Goal: Task Accomplishment & Management: Complete application form

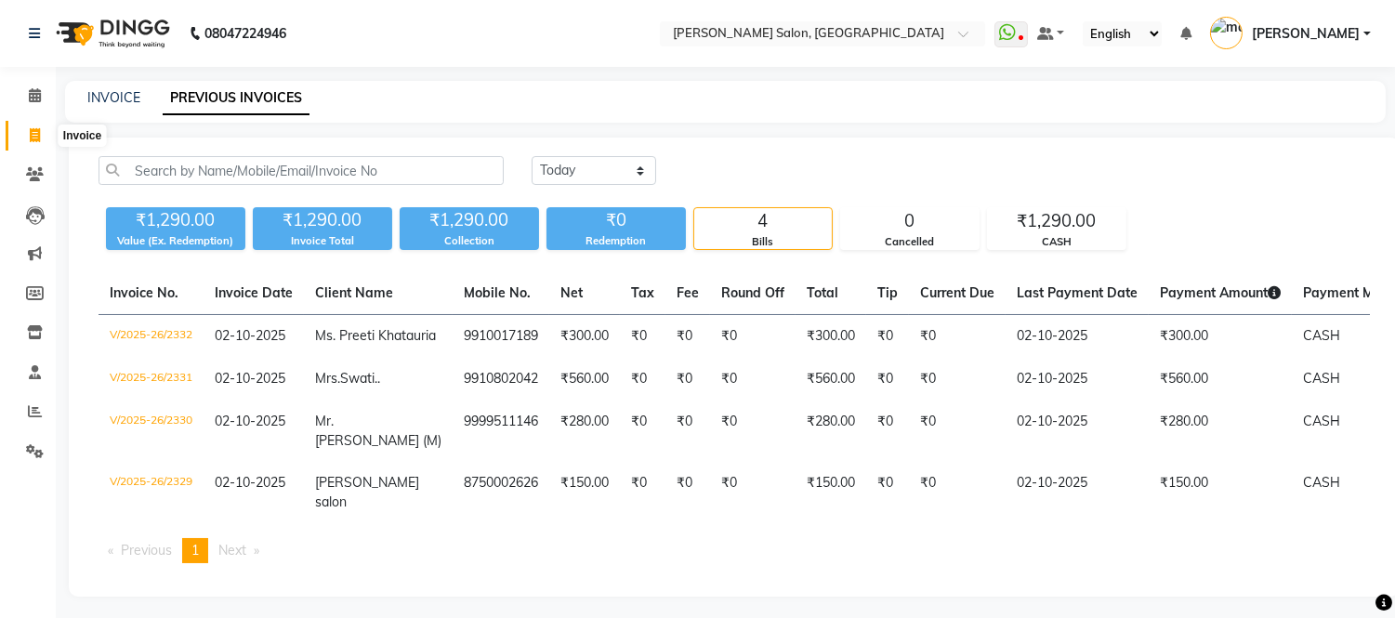
click at [34, 136] on icon at bounding box center [35, 135] width 10 height 14
select select "service"
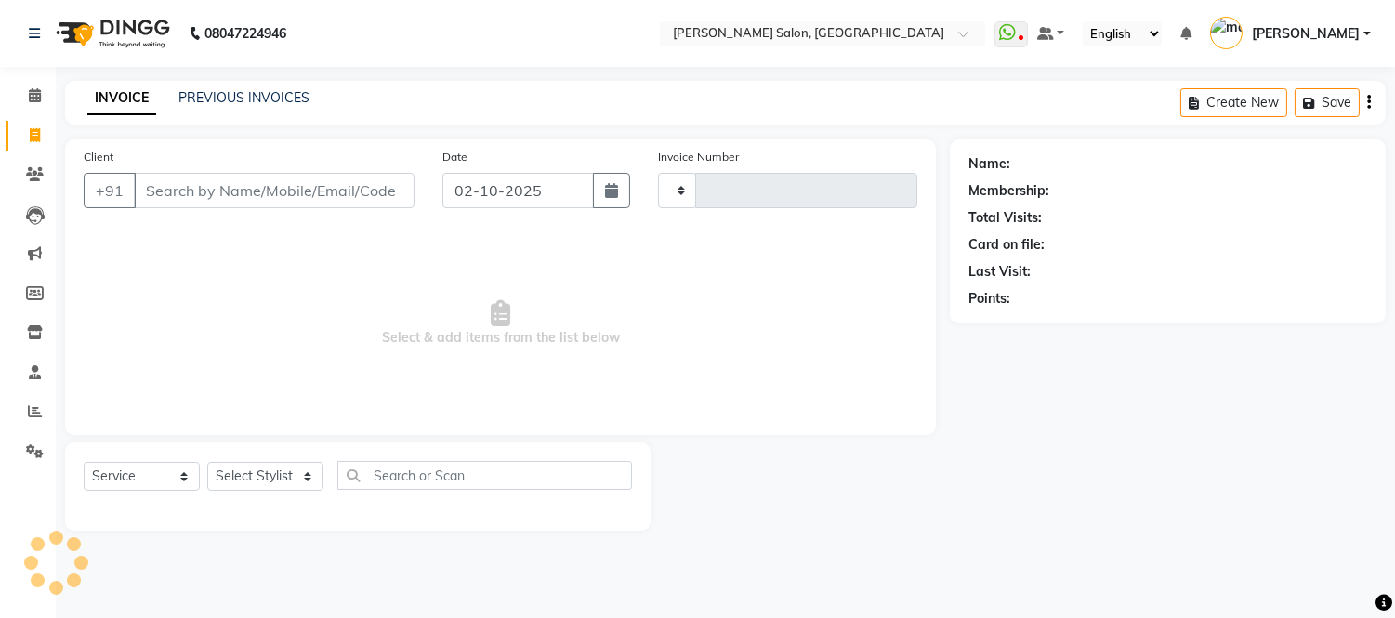
type input "2333"
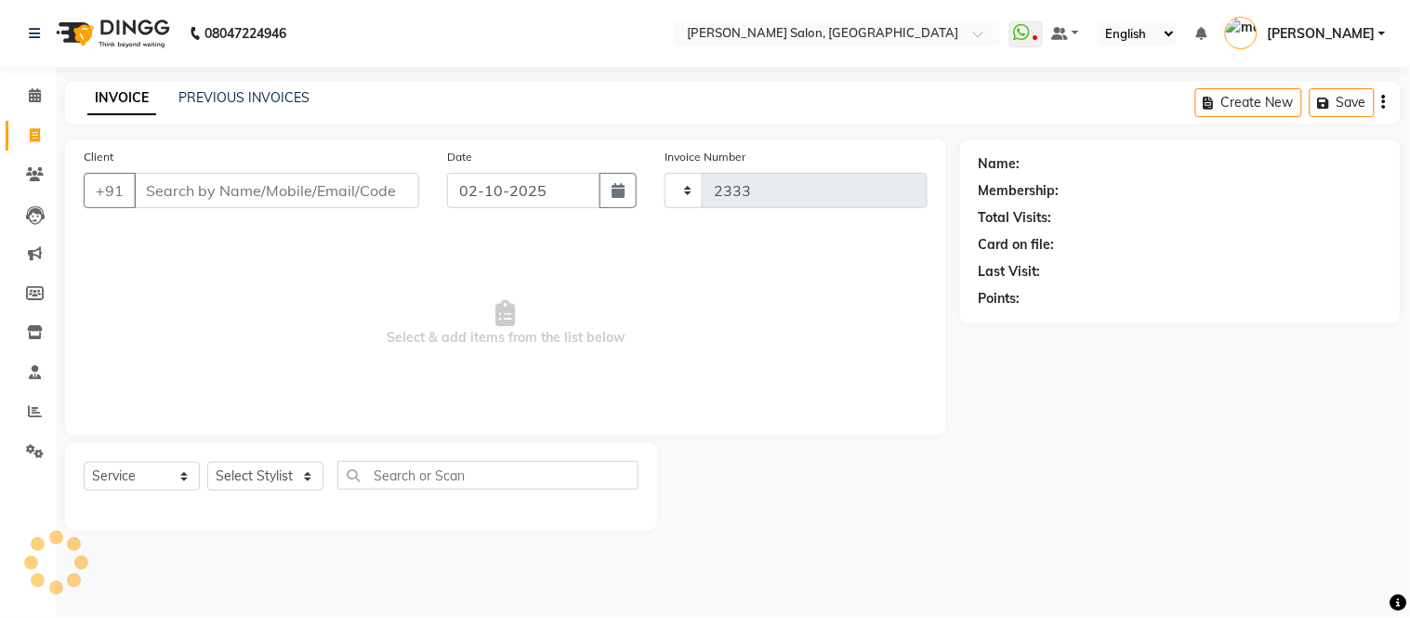
select select "6469"
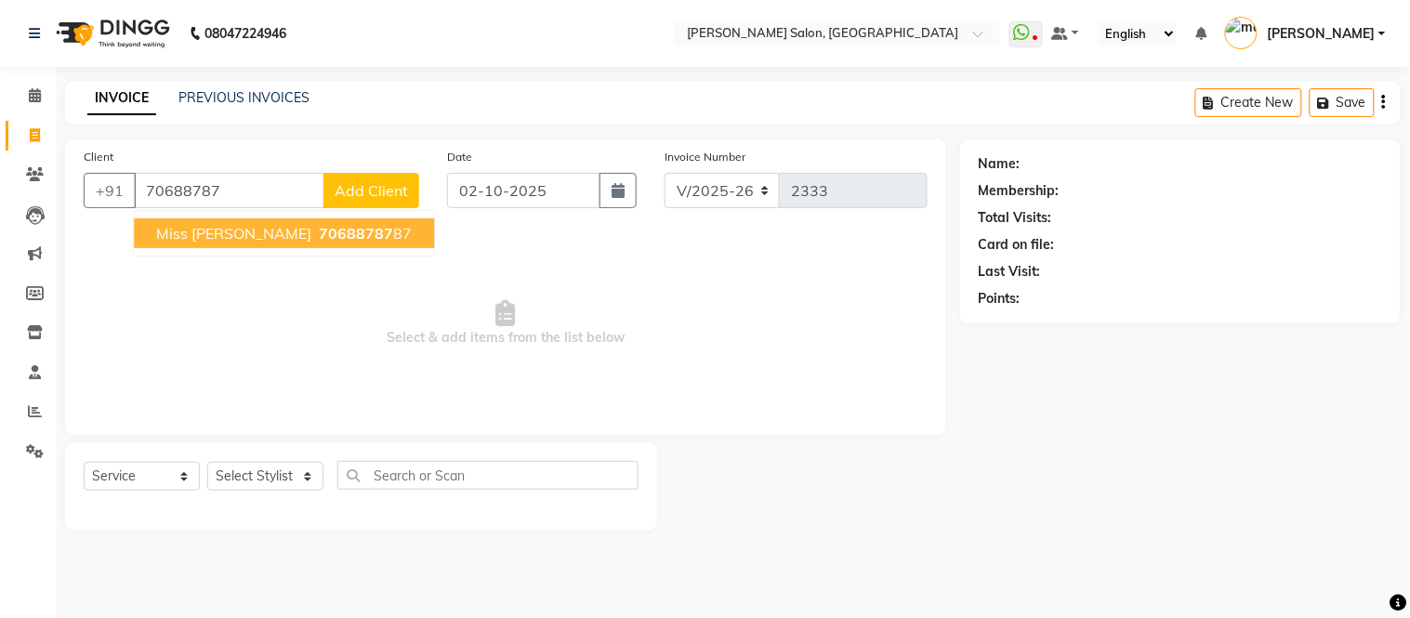
click at [319, 239] on span "70688787" at bounding box center [356, 233] width 74 height 19
type input "7068878787"
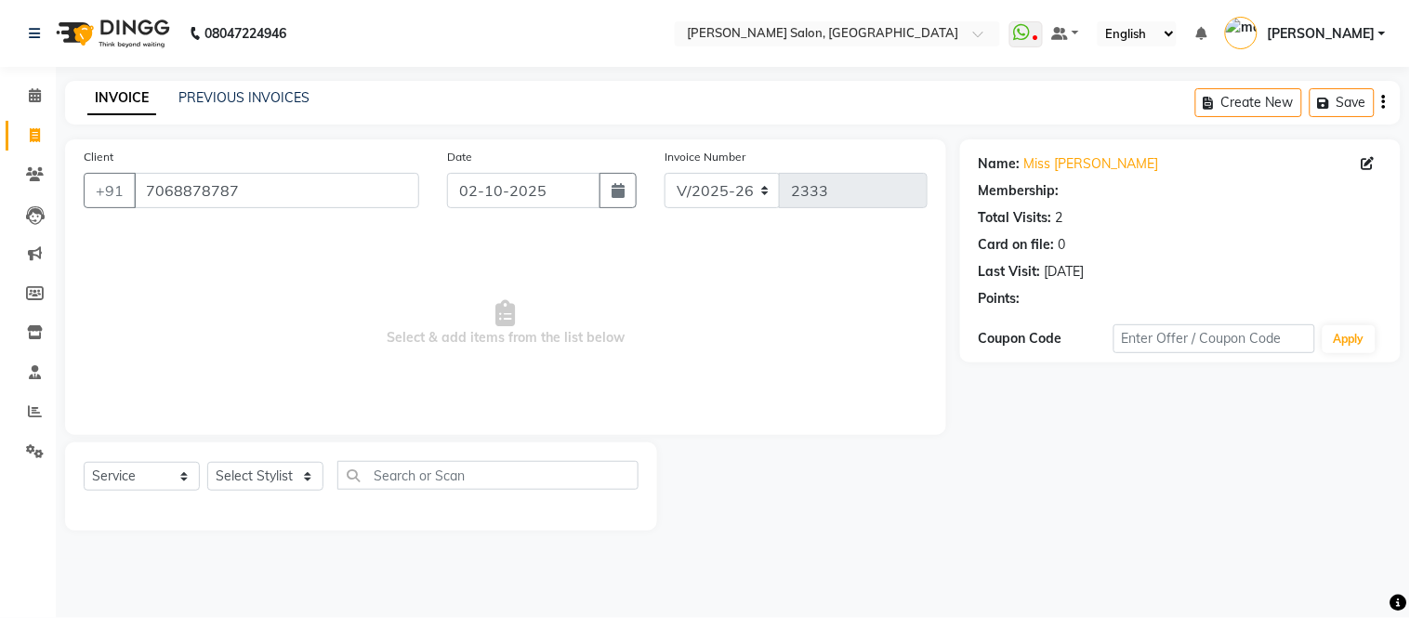
select select "1: Object"
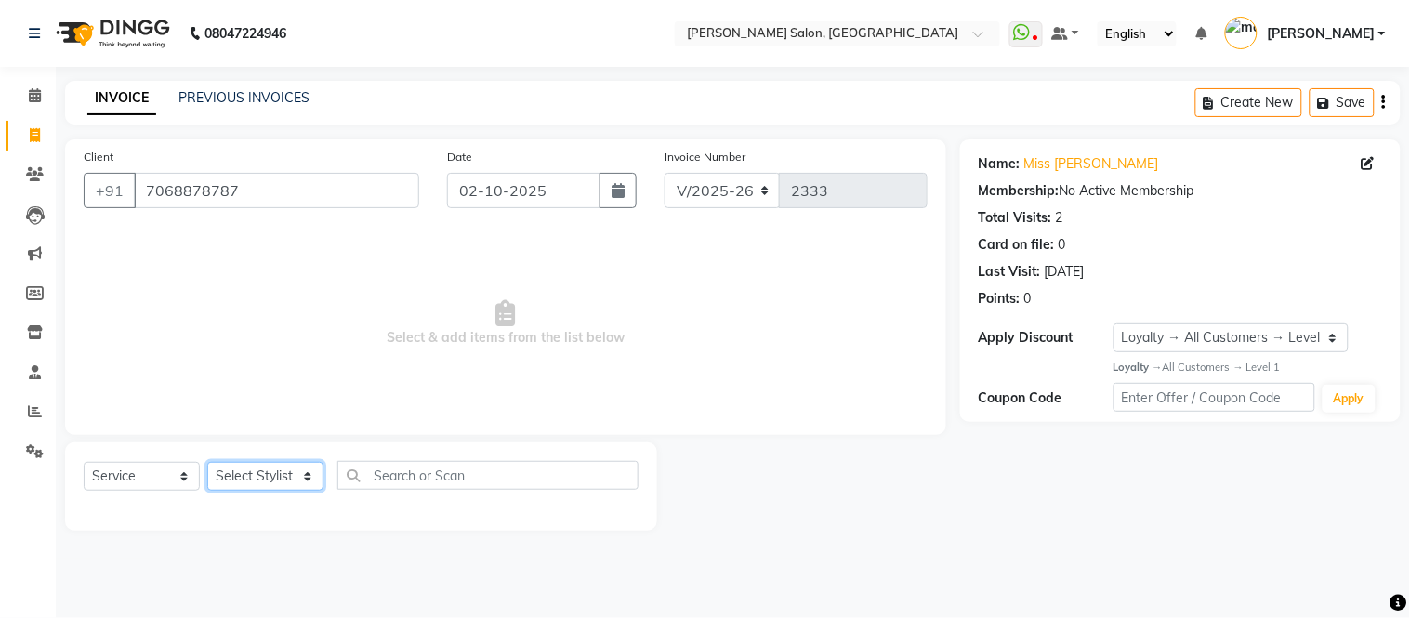
click at [307, 472] on select "Select Stylist [PERSON_NAME] [PERSON_NAME] [PERSON_NAME] [PERSON_NAME] [PERSON_…" at bounding box center [265, 476] width 116 height 29
select select "85118"
click at [207, 463] on select "Select Stylist [PERSON_NAME] [PERSON_NAME] [PERSON_NAME] [PERSON_NAME] [PERSON_…" at bounding box center [265, 476] width 116 height 29
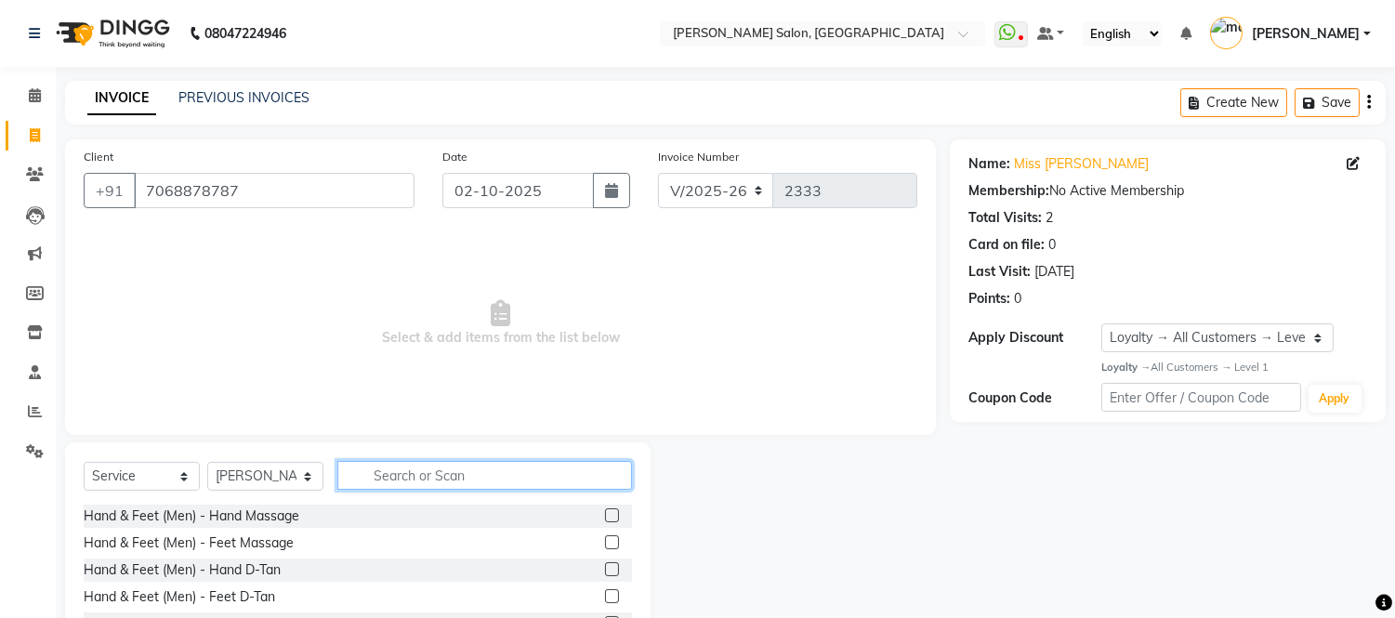
click at [363, 475] on input "text" at bounding box center [484, 475] width 295 height 29
type input "sham"
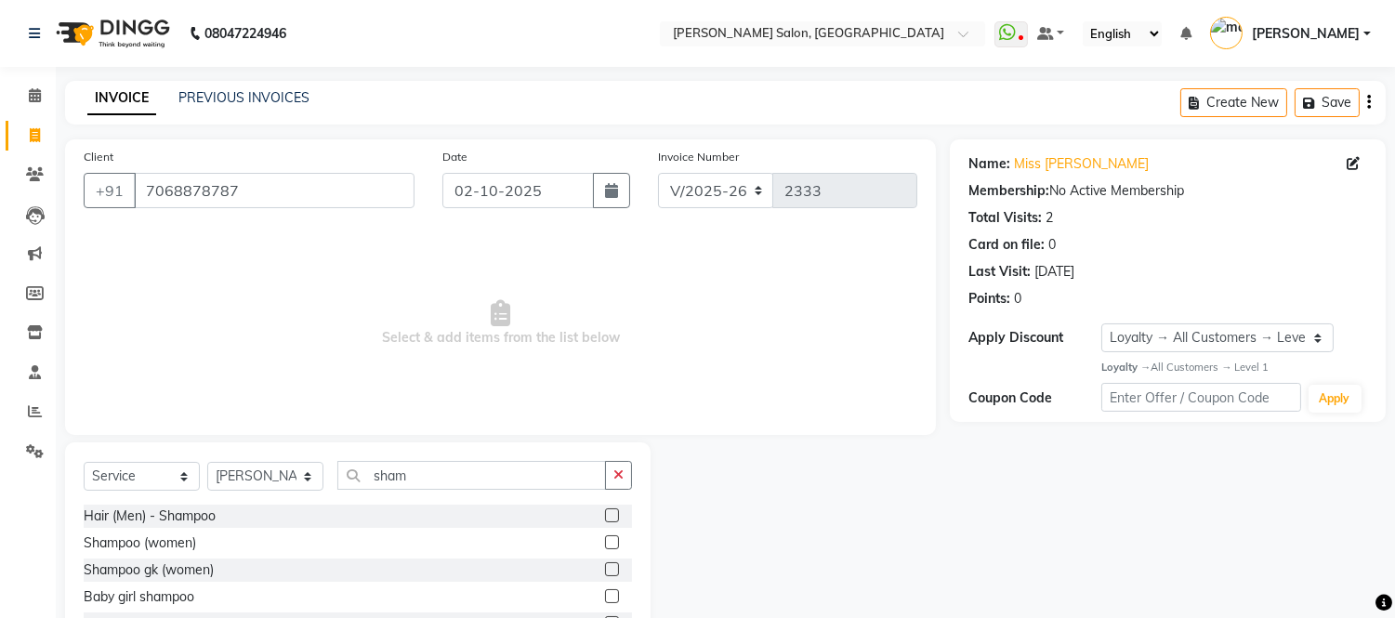
click at [609, 543] on label at bounding box center [612, 542] width 14 height 14
click at [609, 543] on input "checkbox" at bounding box center [611, 543] width 12 height 12
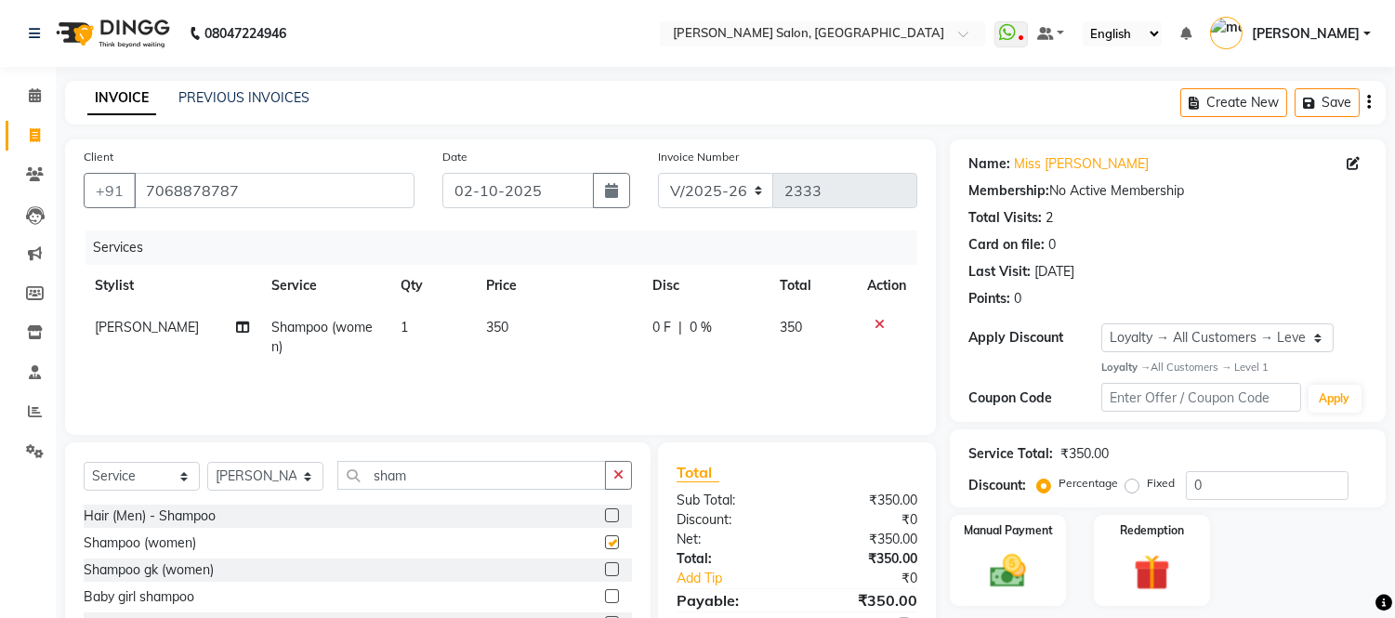
checkbox input "false"
click at [460, 469] on input "sham" at bounding box center [471, 475] width 269 height 29
type input "s"
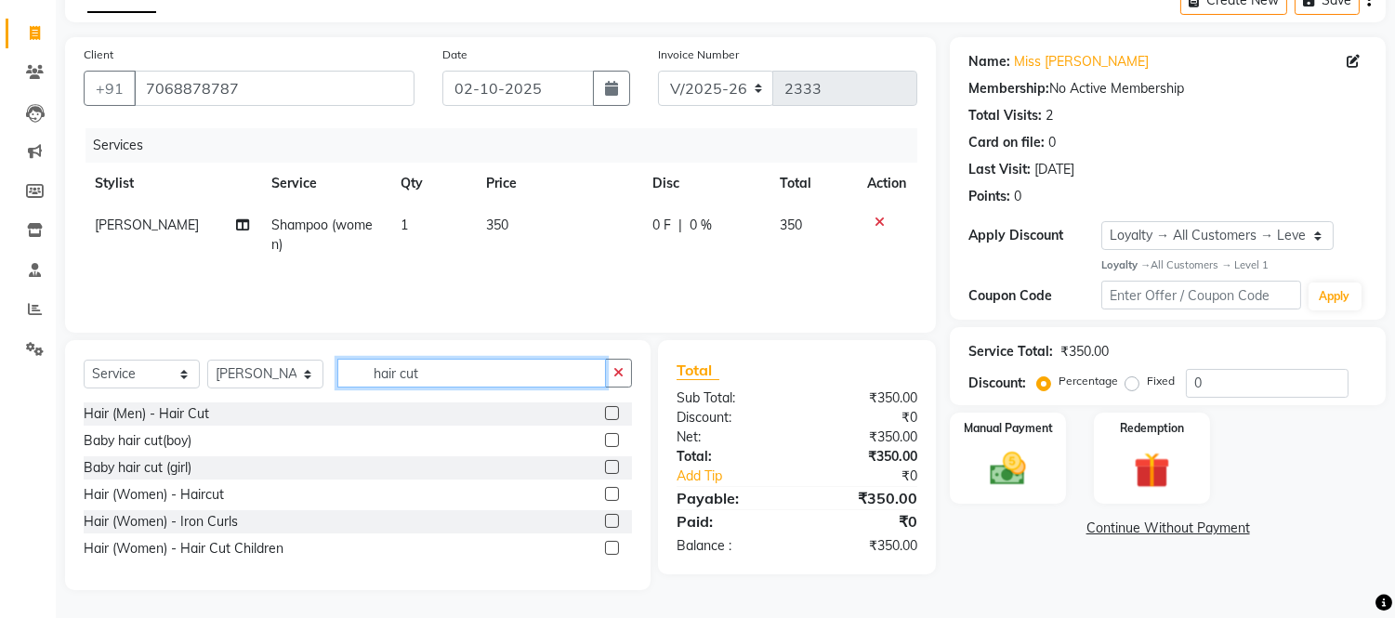
scroll to position [86, 0]
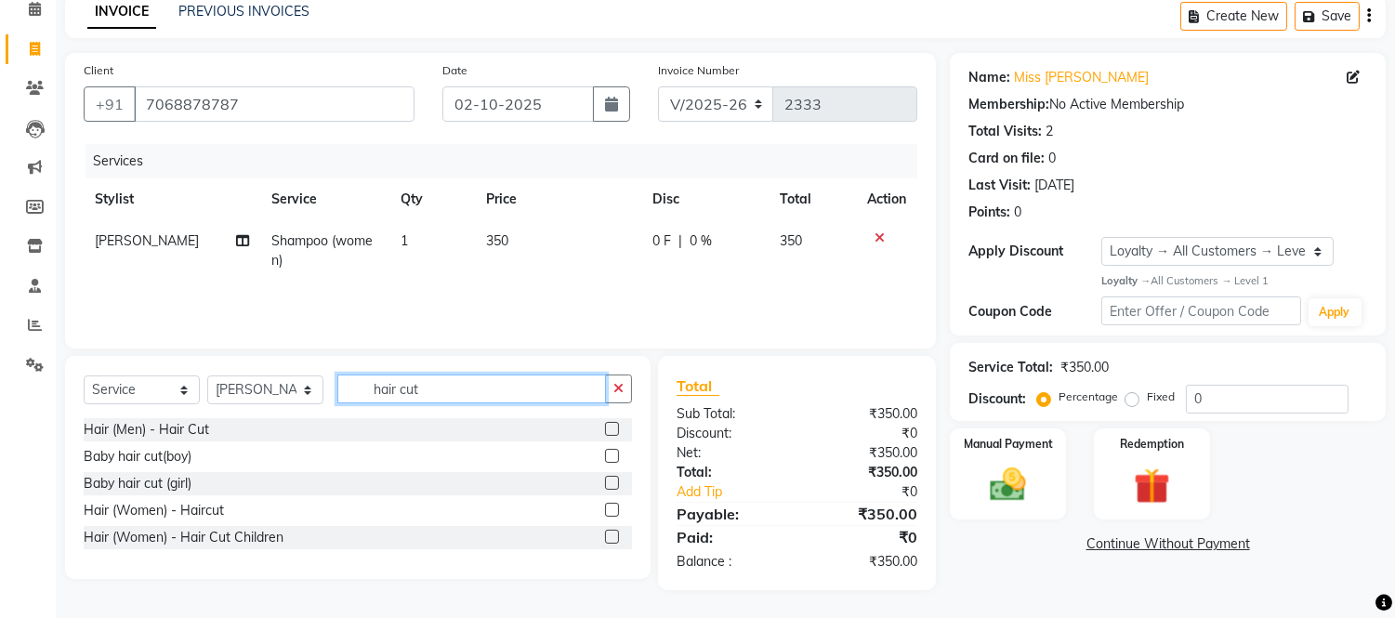
type input "hair cut"
click at [615, 506] on label at bounding box center [612, 510] width 14 height 14
click at [615, 506] on input "checkbox" at bounding box center [611, 511] width 12 height 12
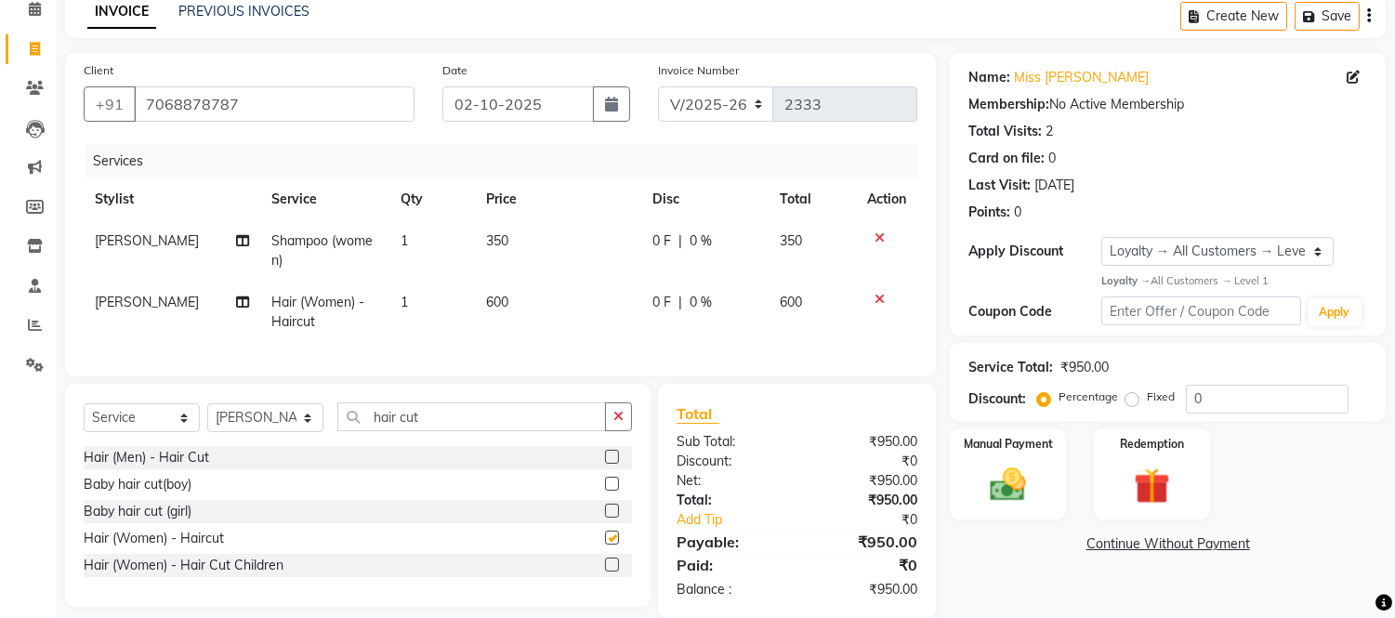
checkbox input "false"
click at [314, 432] on select "Select Stylist [PERSON_NAME] [PERSON_NAME] [PERSON_NAME] [PERSON_NAME] [PERSON_…" at bounding box center [265, 417] width 116 height 29
select select "49739"
click at [207, 419] on select "Select Stylist [PERSON_NAME] [PERSON_NAME] [PERSON_NAME] [PERSON_NAME] [PERSON_…" at bounding box center [265, 417] width 116 height 29
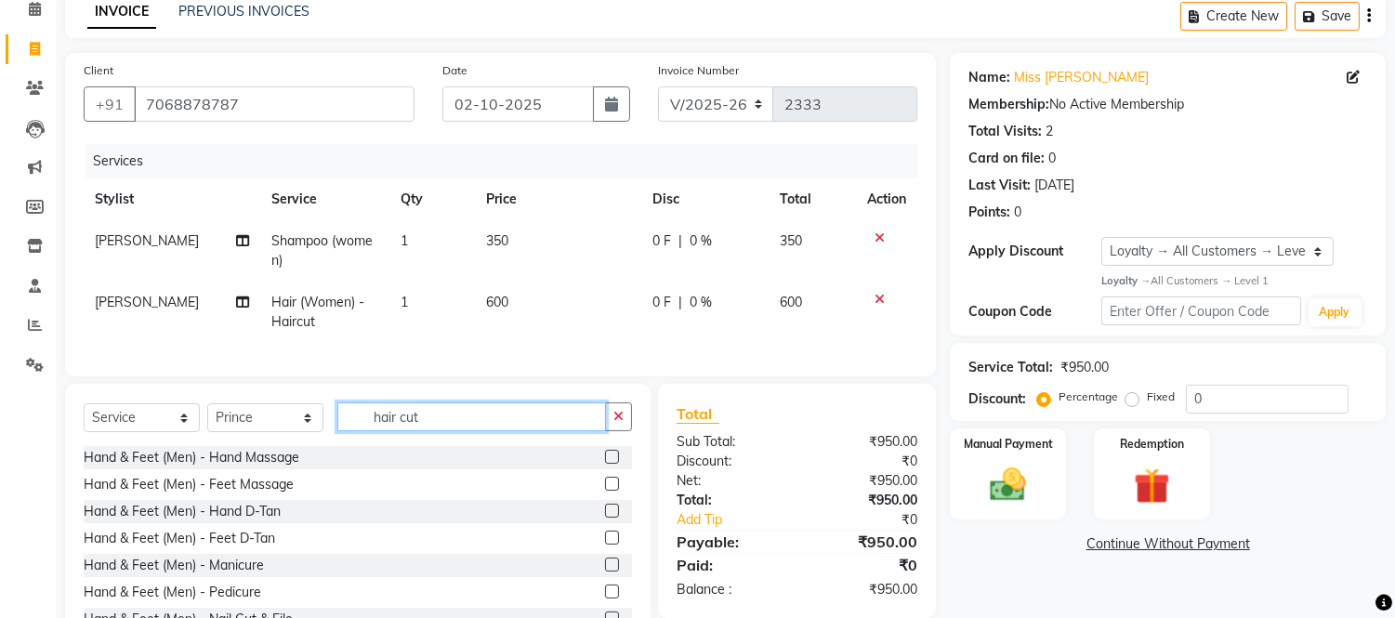
click at [420, 430] on input "hair cut" at bounding box center [471, 416] width 269 height 29
type input "h"
type input "c"
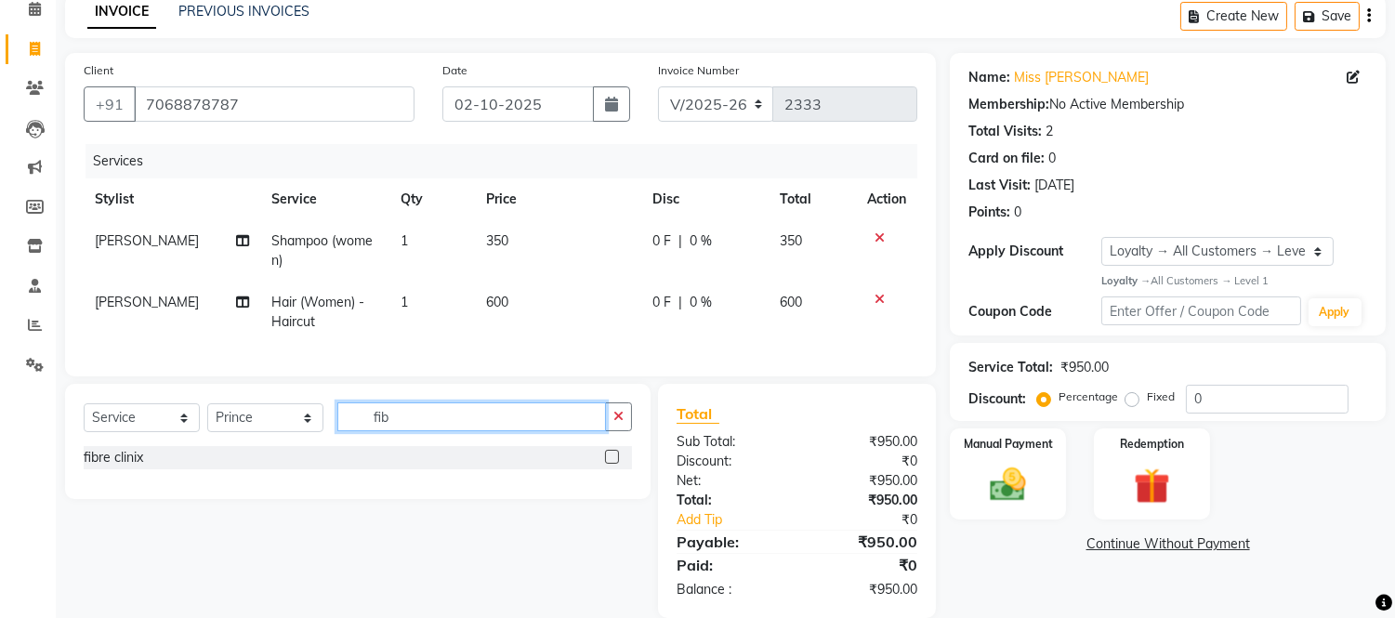
type input "fib"
click at [611, 464] on label at bounding box center [612, 457] width 14 height 14
click at [611, 464] on input "checkbox" at bounding box center [611, 458] width 12 height 12
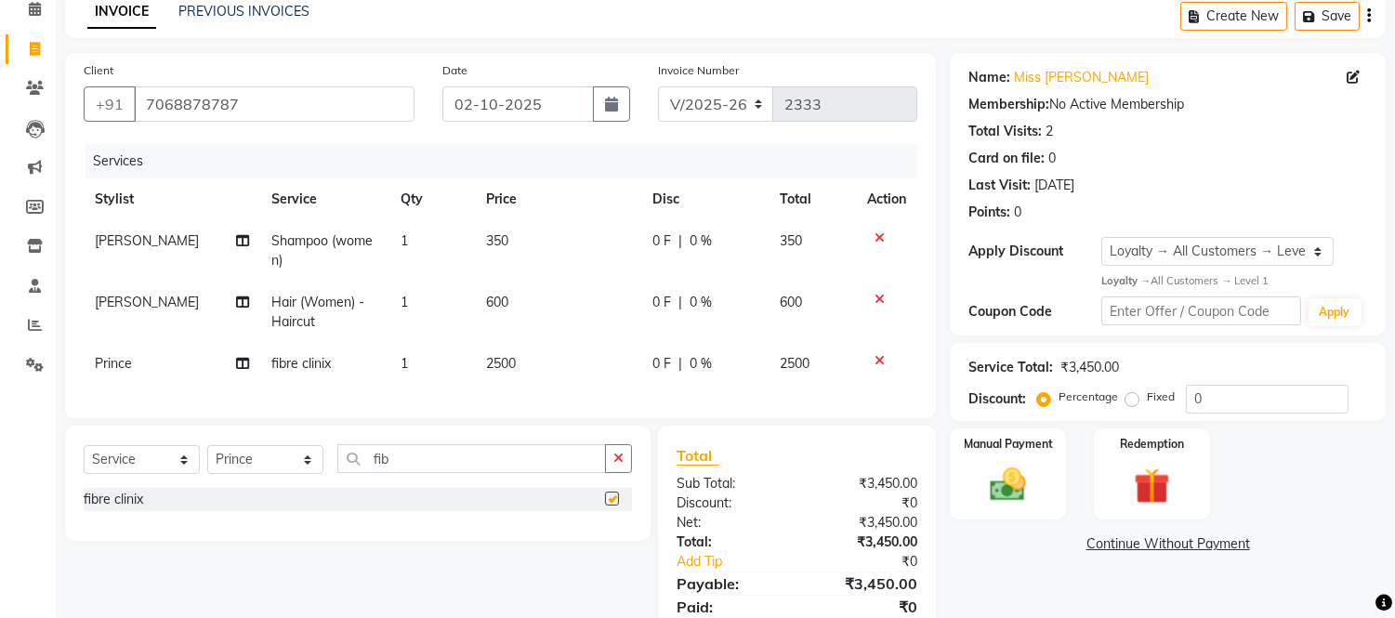
checkbox input "false"
click at [518, 359] on td "2500" at bounding box center [558, 364] width 166 height 42
select select "49739"
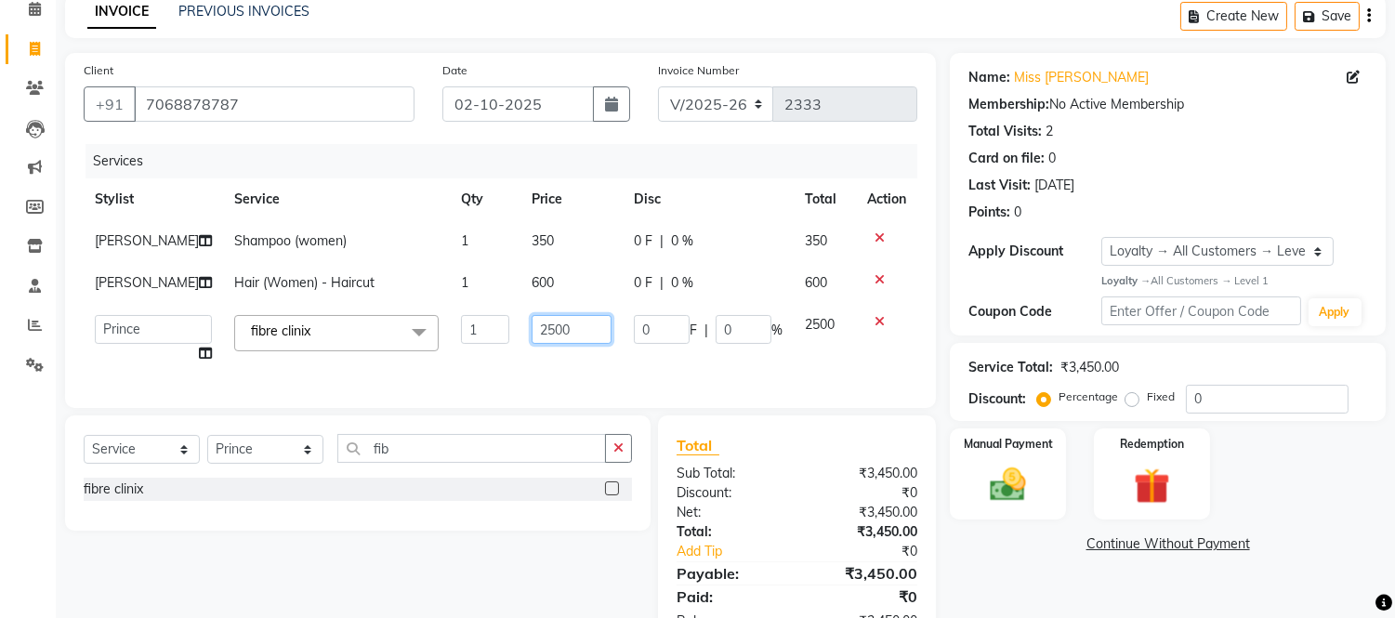
click at [563, 330] on input "2500" at bounding box center [572, 329] width 80 height 29
type input "2"
type input "3000"
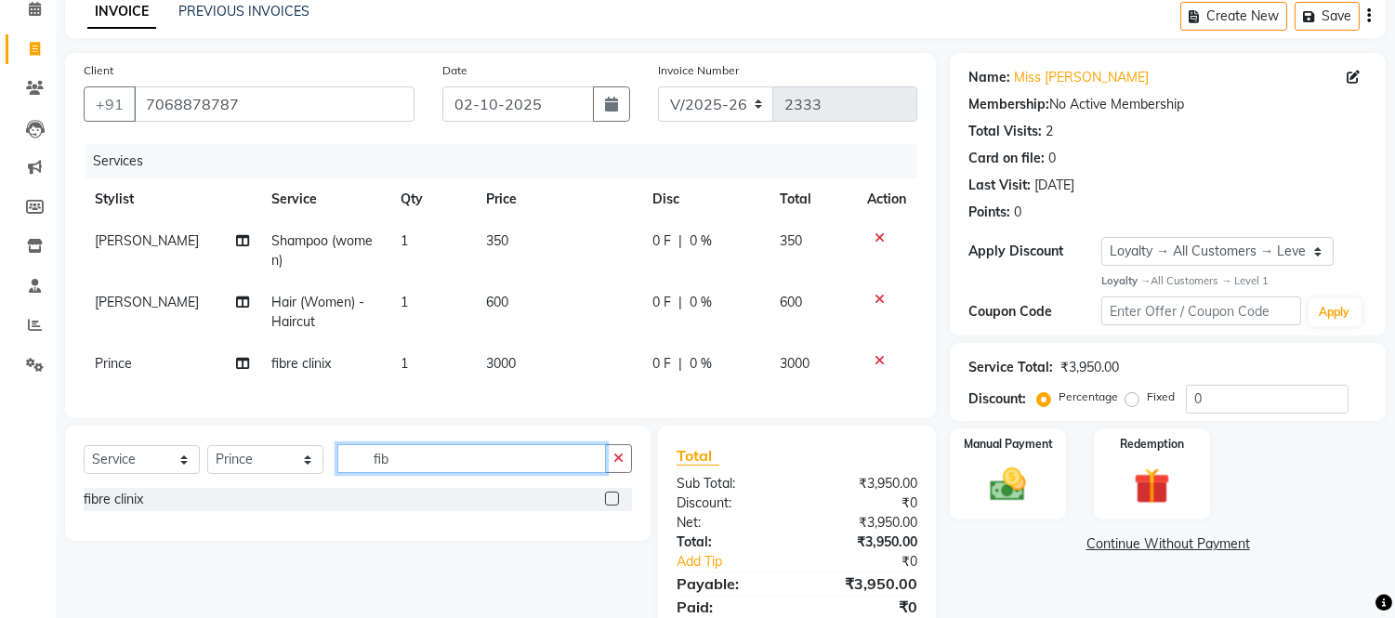
click at [513, 468] on input "fib" at bounding box center [471, 458] width 269 height 29
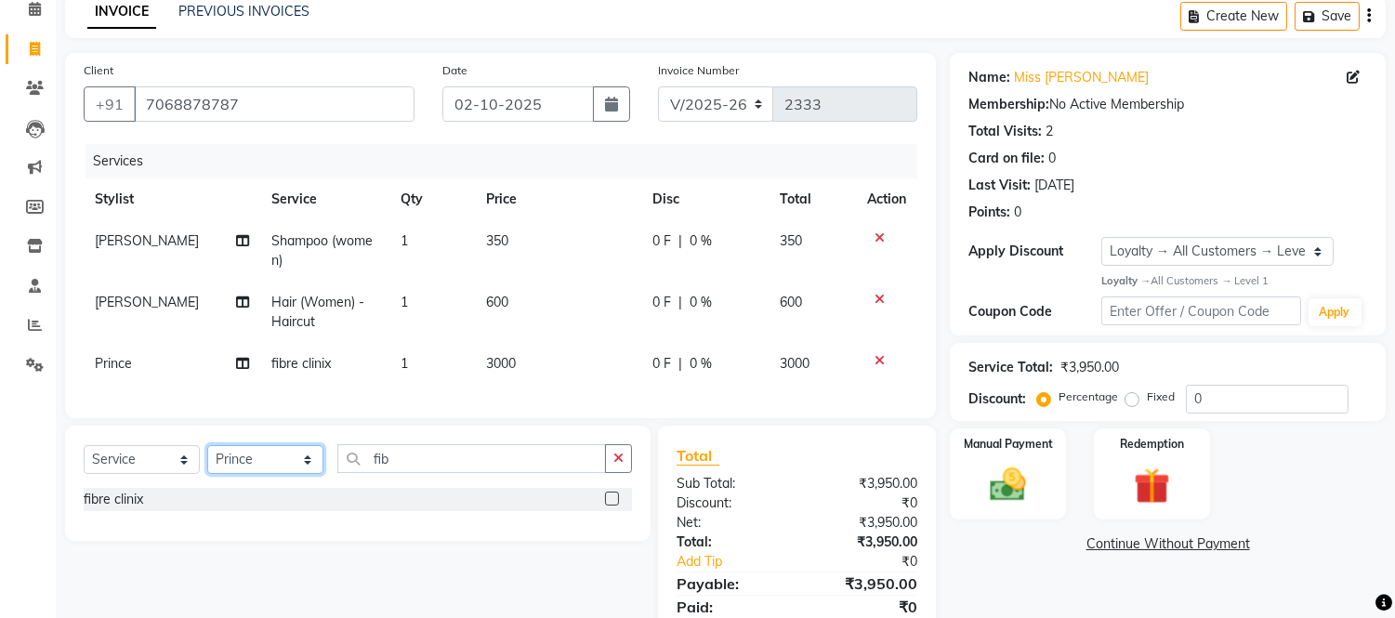
click at [309, 467] on select "Select Stylist [PERSON_NAME] [PERSON_NAME] [PERSON_NAME] [PERSON_NAME] [PERSON_…" at bounding box center [265, 459] width 116 height 29
select select "85118"
click at [207, 461] on select "Select Stylist [PERSON_NAME] [PERSON_NAME] [PERSON_NAME] [PERSON_NAME] [PERSON_…" at bounding box center [265, 459] width 116 height 29
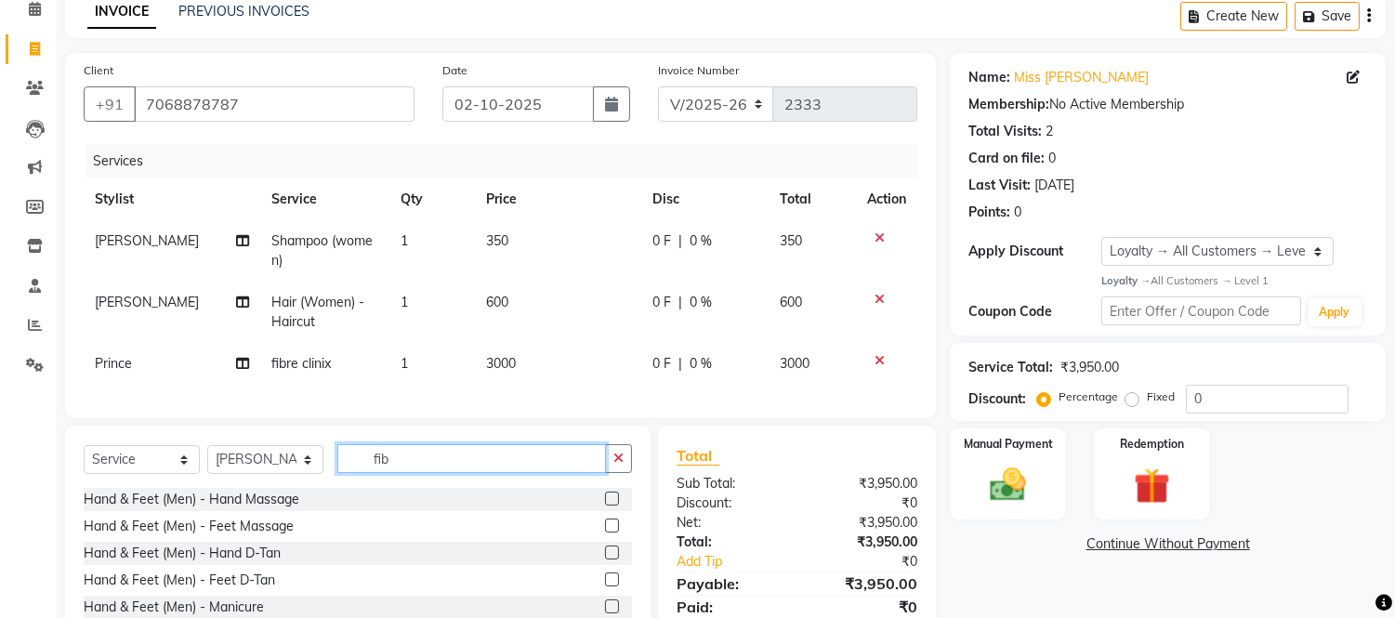
click at [507, 470] on input "fib" at bounding box center [471, 458] width 269 height 29
type input "f"
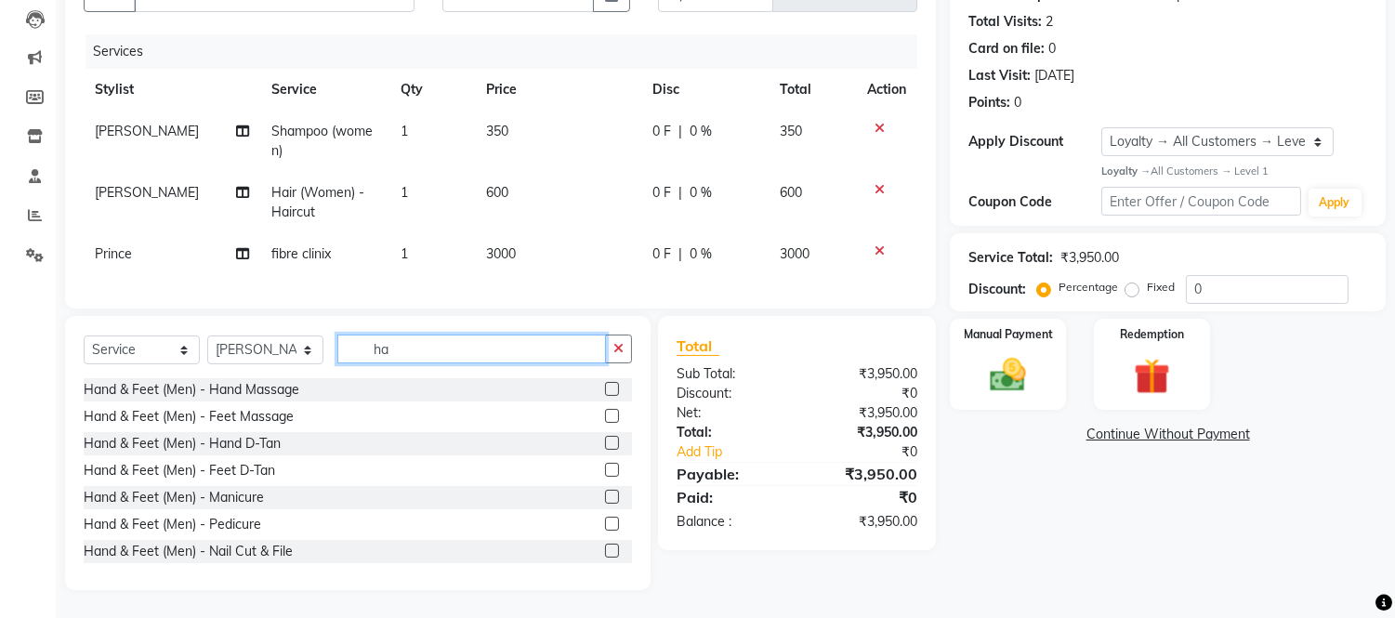
type input "ha"
click at [487, 184] on span "600" at bounding box center [497, 192] width 22 height 17
select select "85118"
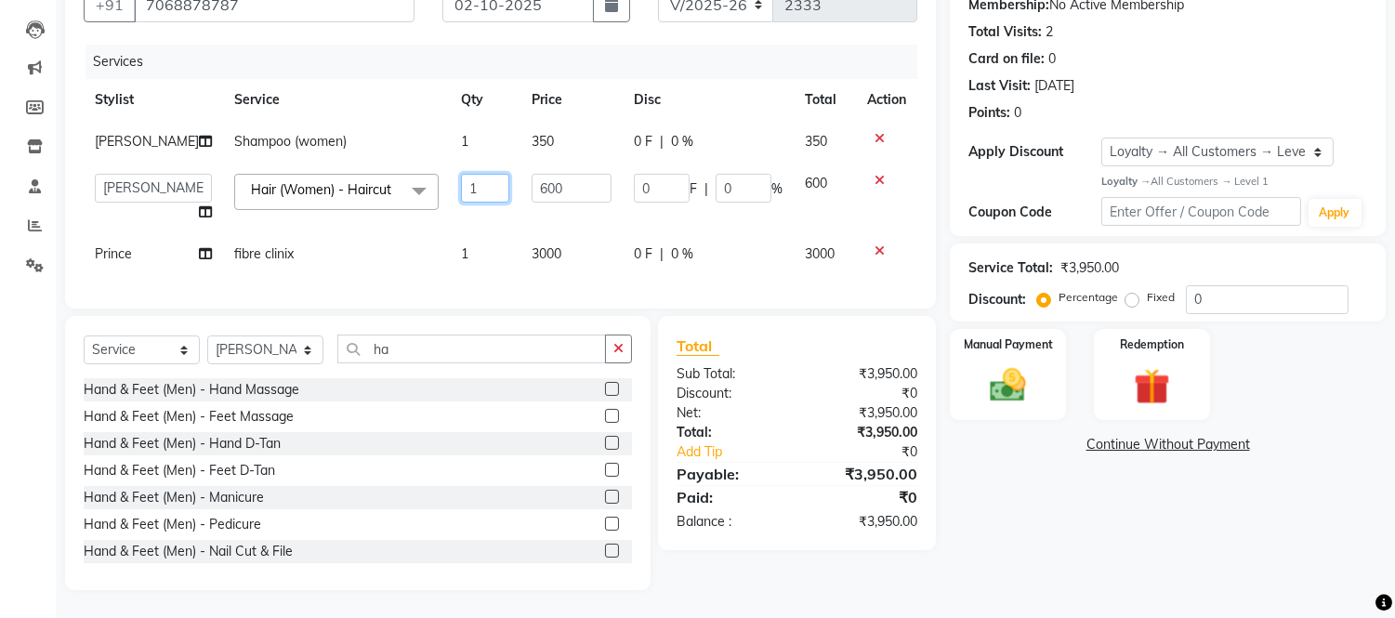
click at [462, 174] on input "1" at bounding box center [485, 188] width 48 height 29
type input "2"
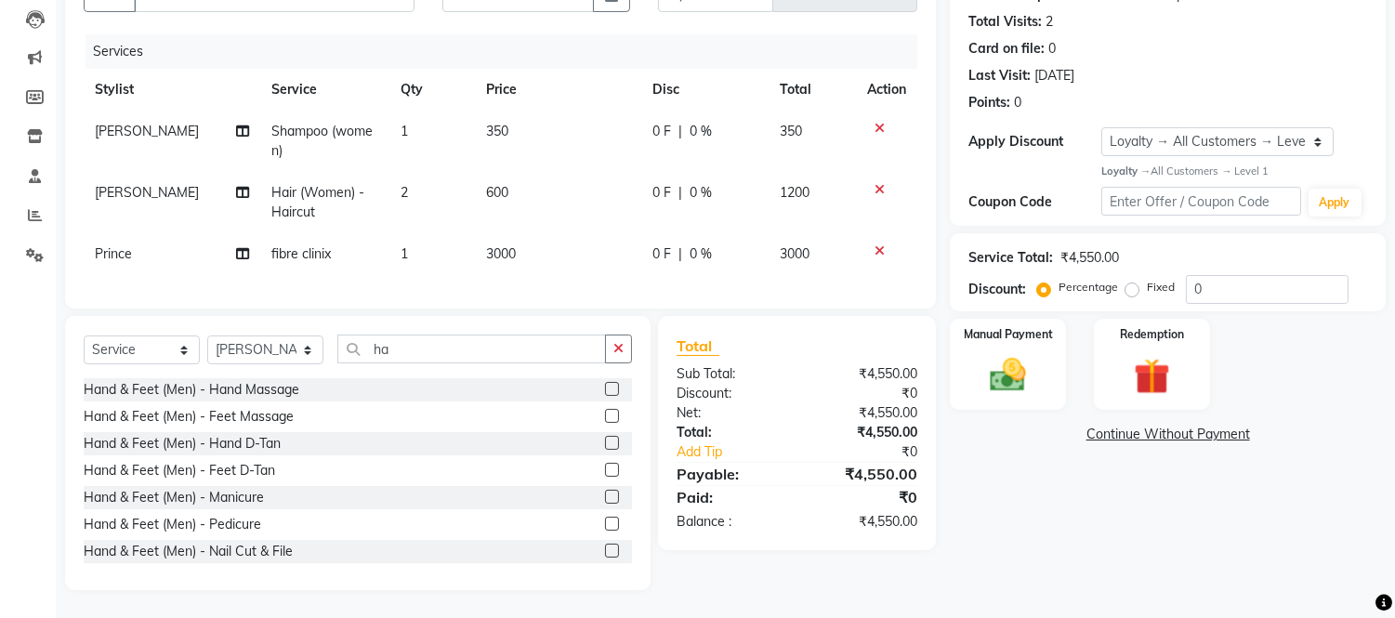
click at [471, 254] on tr "Prince fibre clinix 1 3000 0 F | 0 % 3000" at bounding box center [501, 254] width 834 height 42
click at [502, 125] on span "350" at bounding box center [497, 131] width 22 height 17
select select "85118"
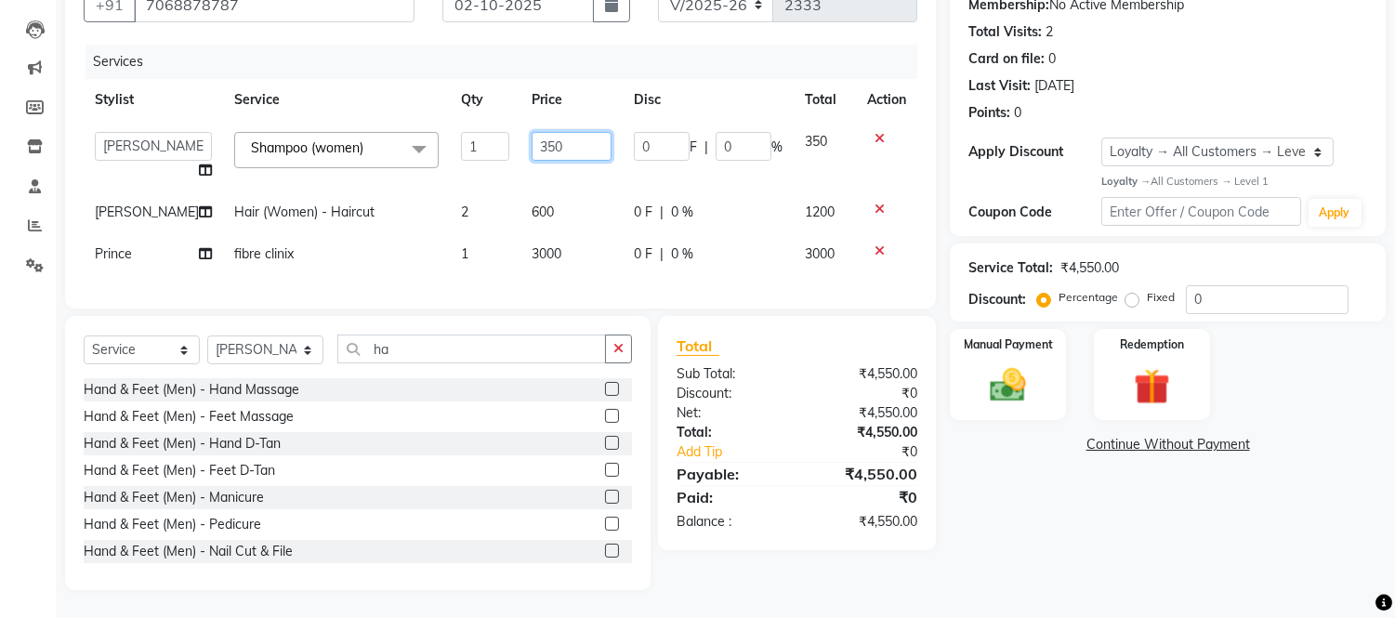
click at [555, 132] on input "350" at bounding box center [572, 146] width 80 height 29
type input "3"
type input "250"
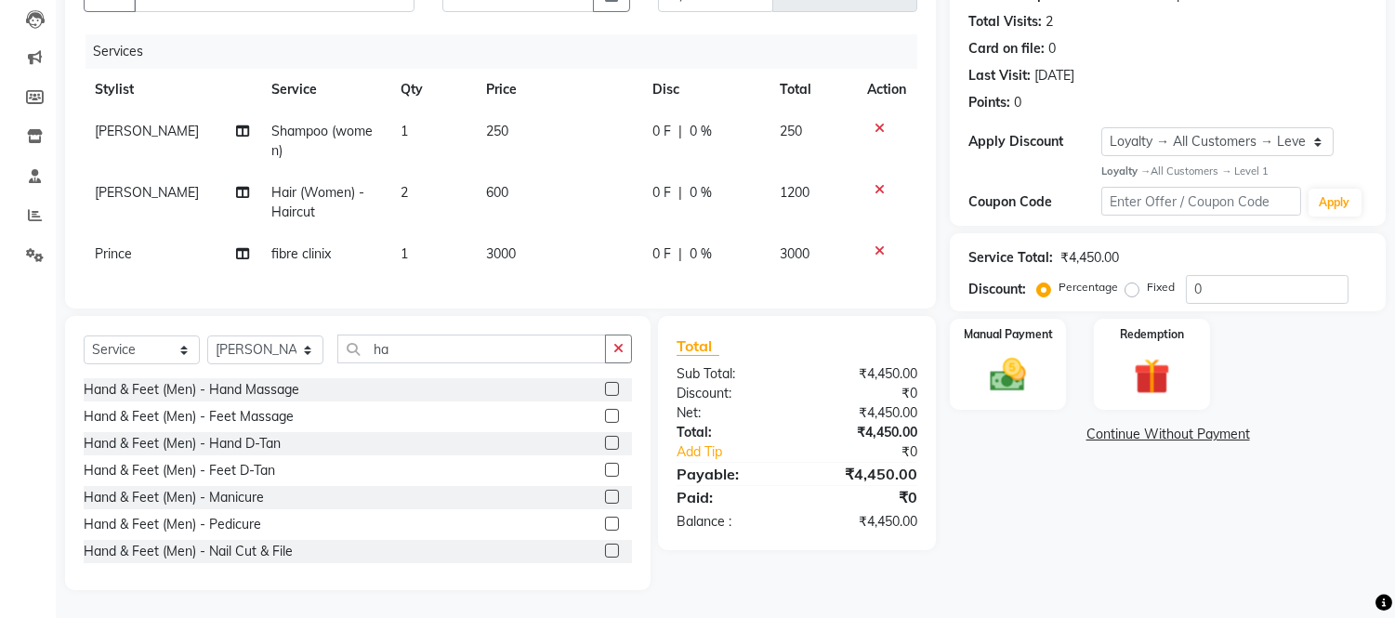
click at [568, 180] on td "600" at bounding box center [558, 202] width 166 height 61
select select "85118"
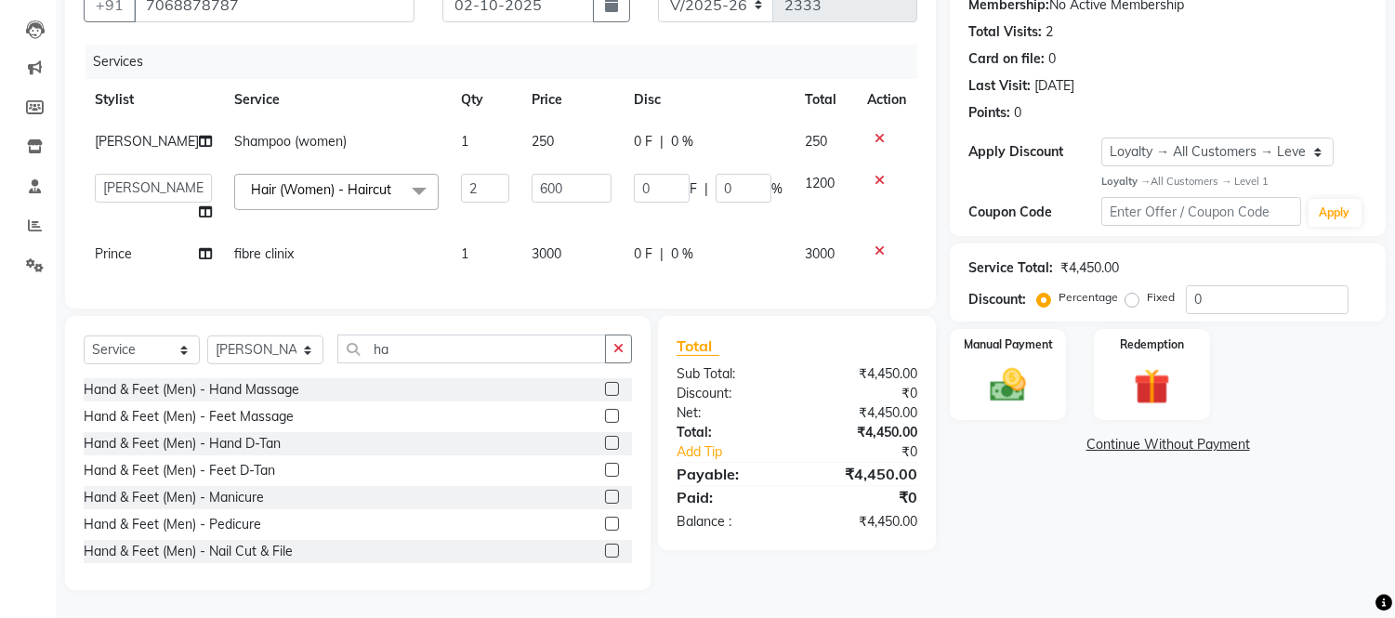
click at [552, 195] on td "600" at bounding box center [572, 198] width 102 height 71
click at [983, 335] on label "Manual Payment" at bounding box center [1008, 344] width 93 height 18
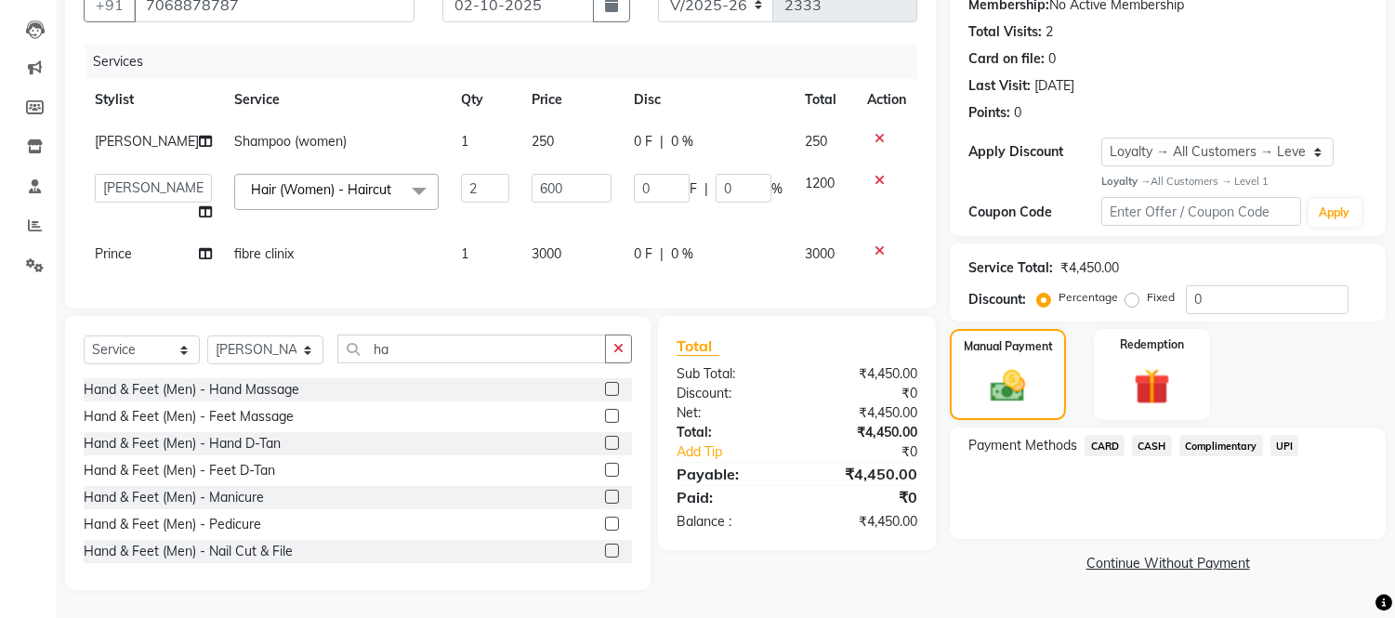
click at [1146, 435] on span "CASH" at bounding box center [1152, 445] width 40 height 21
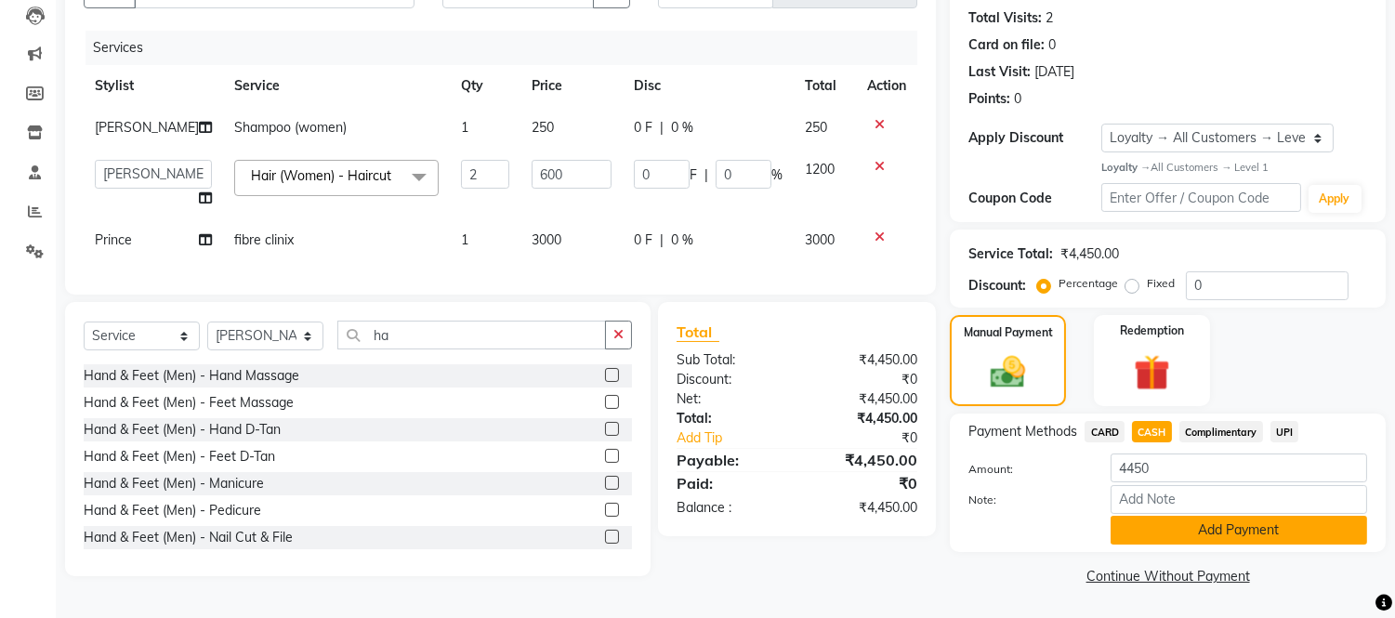
click at [1148, 539] on button "Add Payment" at bounding box center [1239, 530] width 257 height 29
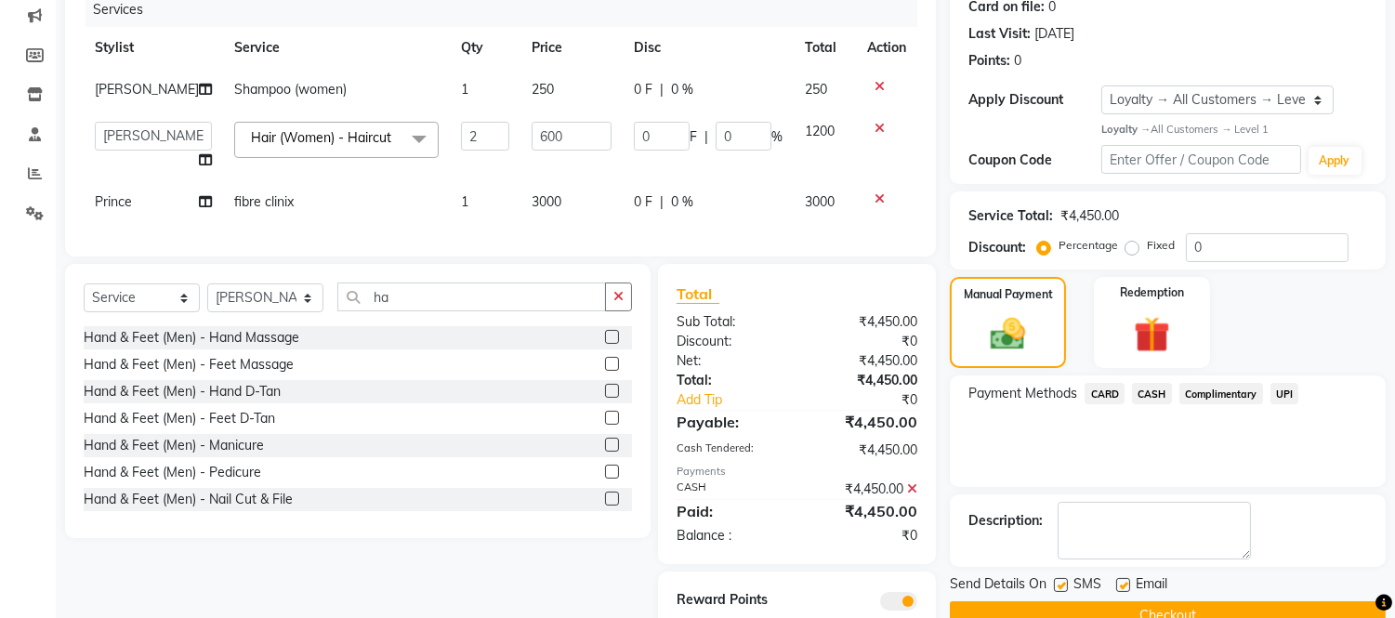
scroll to position [319, 0]
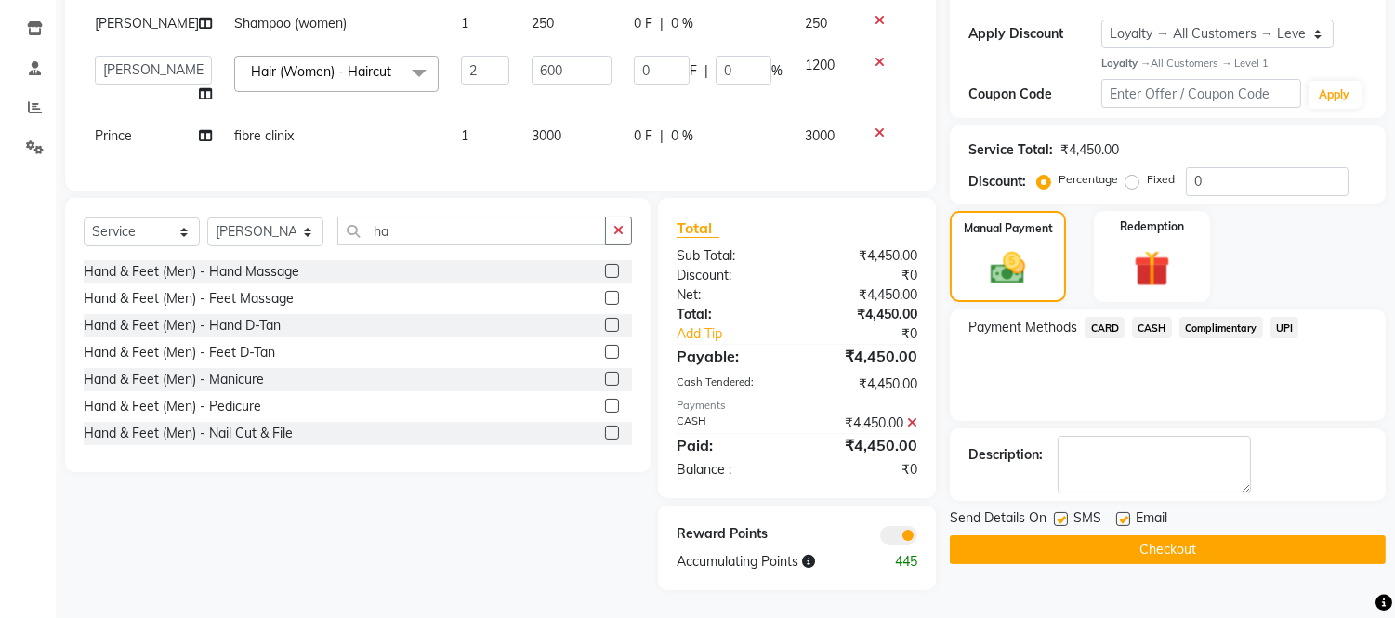
click at [1227, 541] on button "Checkout" at bounding box center [1168, 549] width 436 height 29
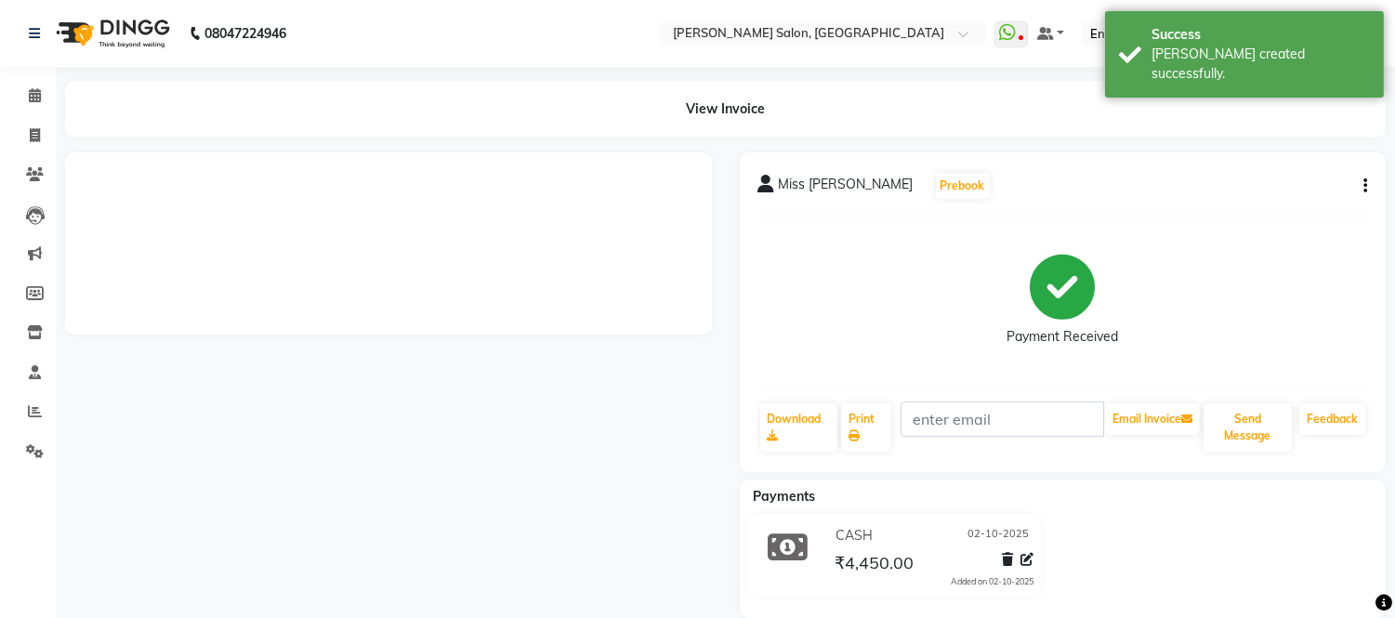
click at [1364, 186] on icon "button" at bounding box center [1366, 186] width 4 height 1
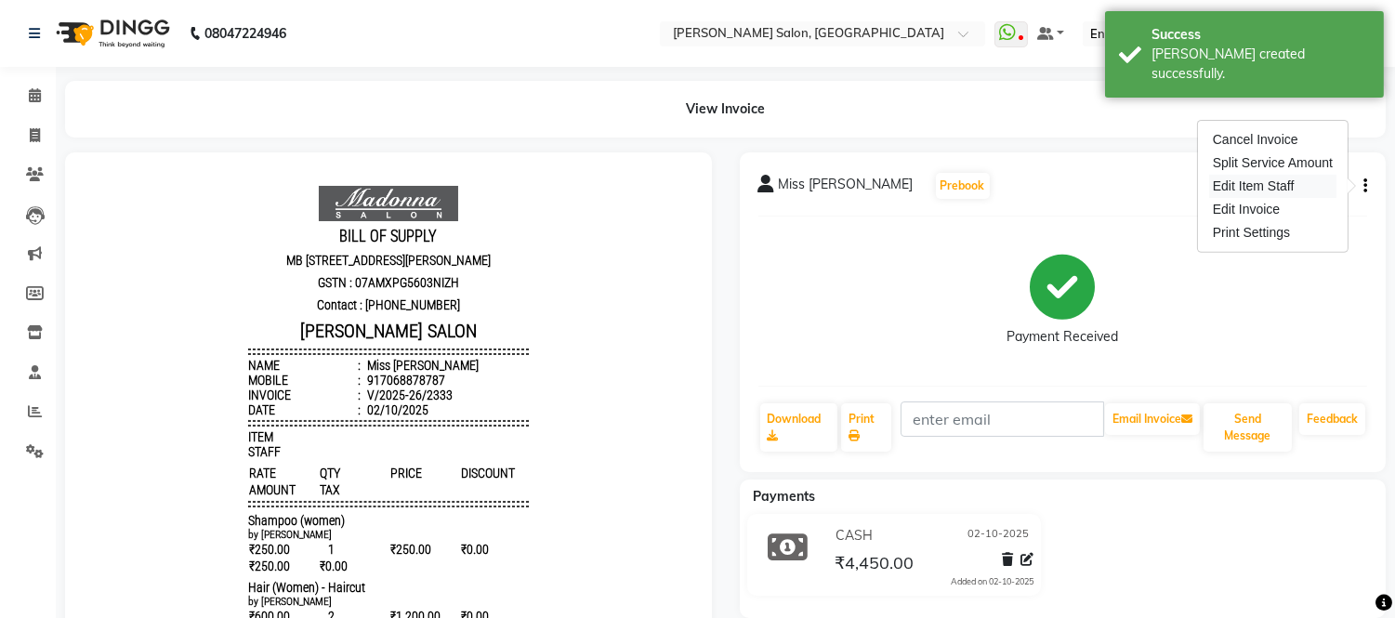
click at [1285, 184] on div "Edit Item Staff" at bounding box center [1272, 186] width 127 height 23
select select "85118"
select select "49739"
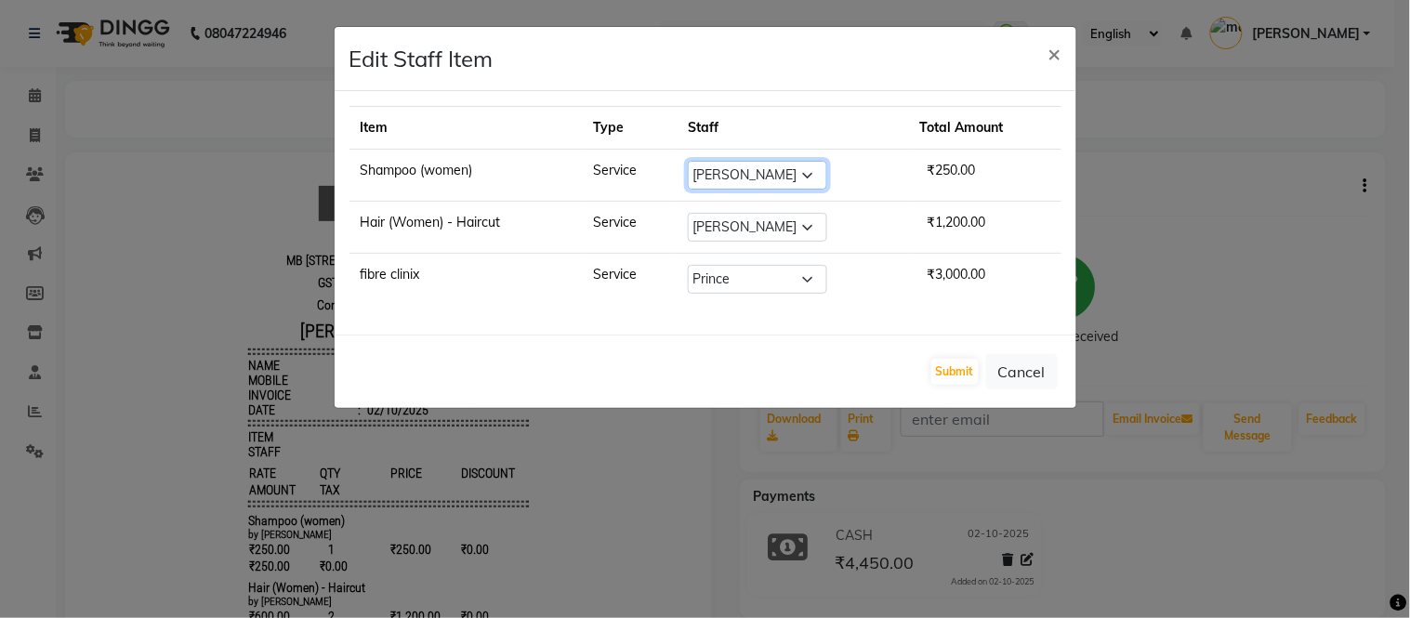
click at [812, 172] on select "Select [PERSON_NAME] [PERSON_NAME] [PERSON_NAME] [PERSON_NAME] [PERSON_NAME] [P…" at bounding box center [757, 175] width 139 height 29
select select "63975"
click at [689, 161] on select "Select [PERSON_NAME] [PERSON_NAME] [PERSON_NAME] [PERSON_NAME] [PERSON_NAME] [P…" at bounding box center [757, 175] width 139 height 29
click at [943, 370] on button "Submit" at bounding box center [954, 372] width 47 height 26
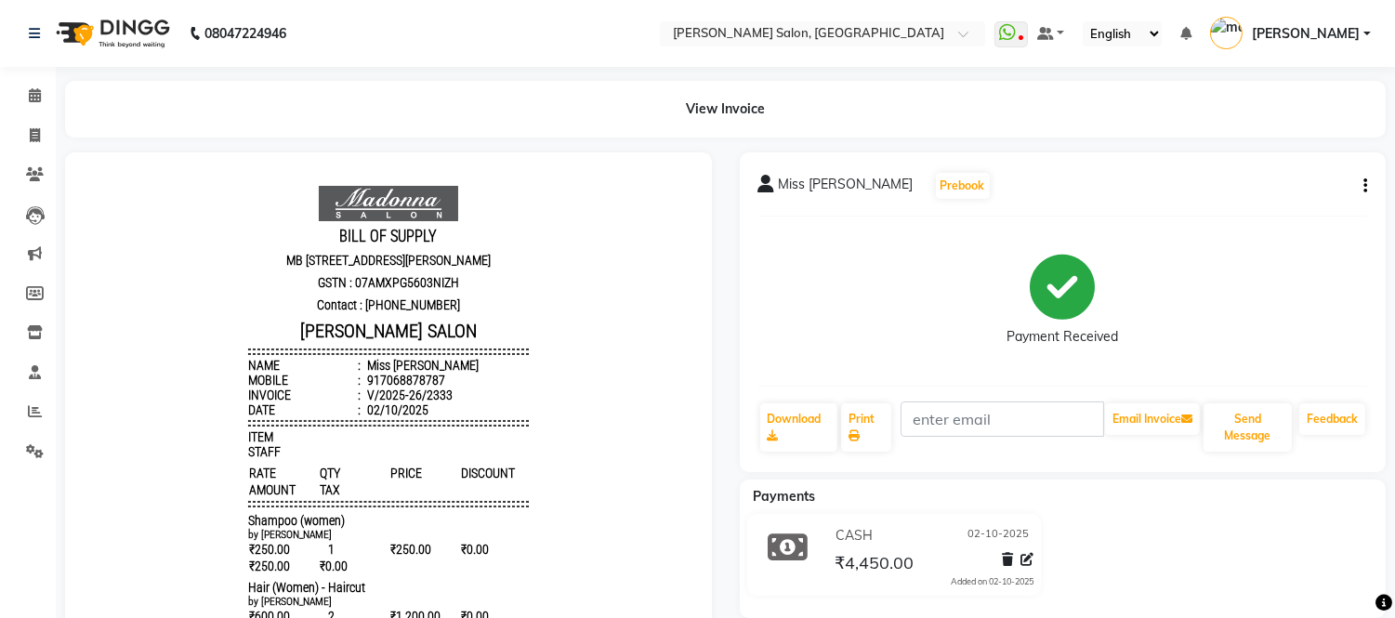
click at [1364, 186] on icon "button" at bounding box center [1366, 186] width 4 height 1
click at [1286, 183] on div "Edit Item Staff" at bounding box center [1272, 186] width 127 height 23
select select "63975"
select select "85118"
select select "49739"
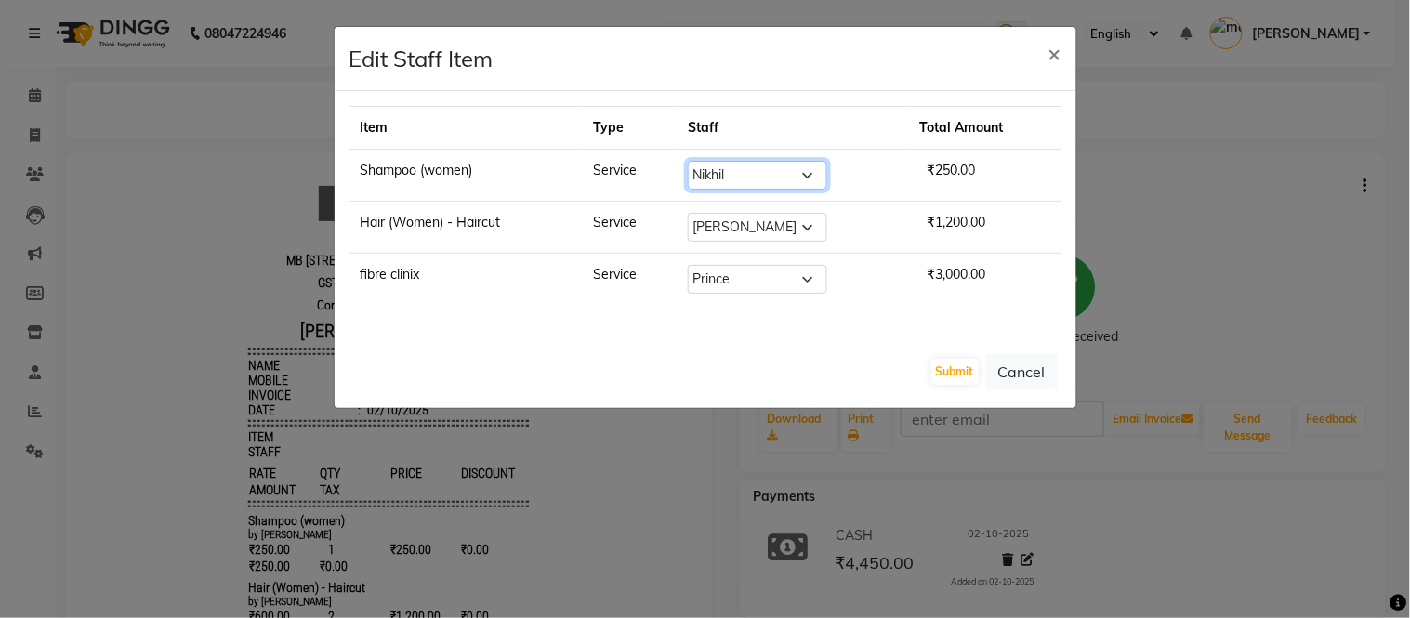
click at [814, 181] on select "Select [PERSON_NAME] [PERSON_NAME] [PERSON_NAME] [PERSON_NAME] [PERSON_NAME] [P…" at bounding box center [757, 175] width 139 height 29
select select "85118"
click at [689, 161] on select "Select [PERSON_NAME] [PERSON_NAME] [PERSON_NAME] [PERSON_NAME] [PERSON_NAME] [P…" at bounding box center [757, 175] width 139 height 29
click at [960, 375] on button "Submit" at bounding box center [954, 372] width 47 height 26
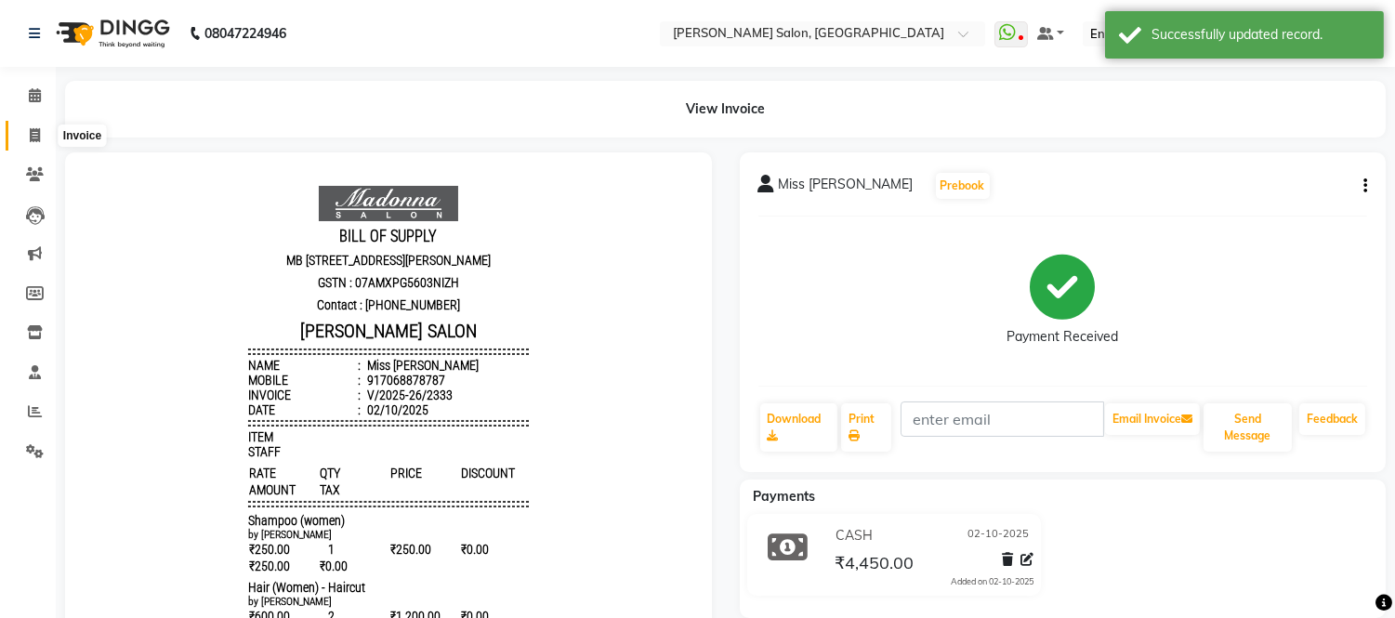
click at [30, 132] on icon at bounding box center [35, 135] width 10 height 14
select select "service"
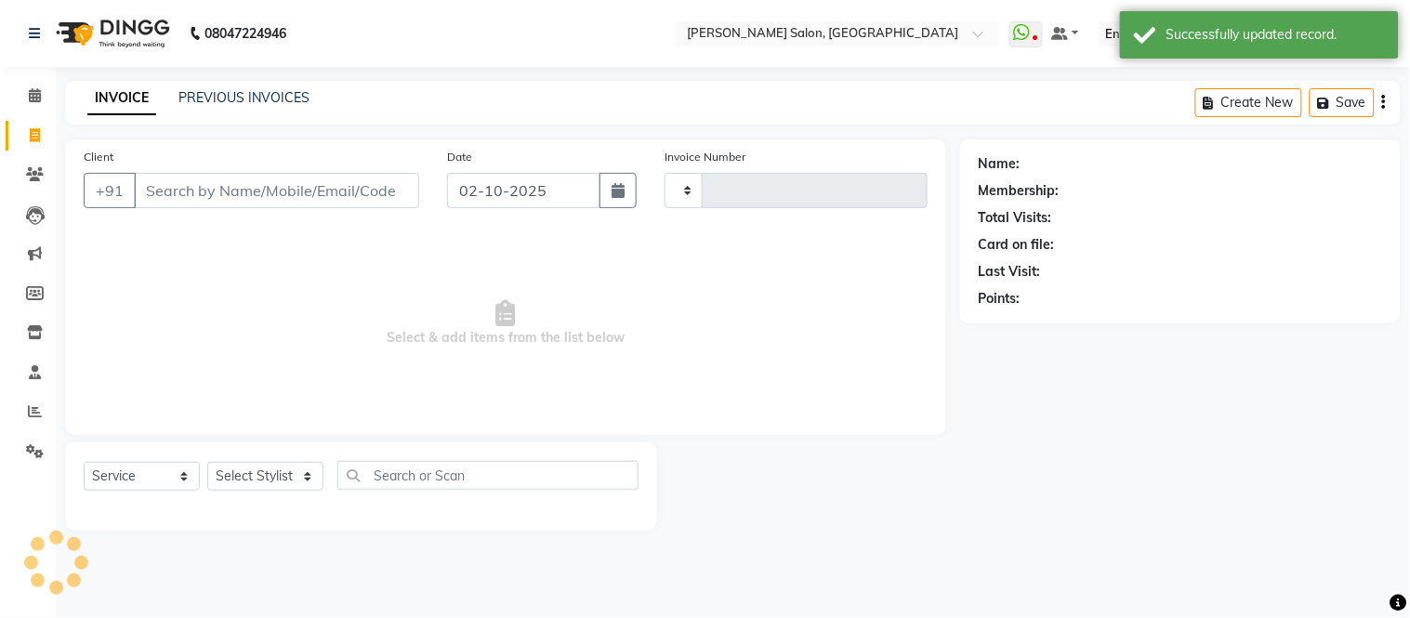
type input "2334"
select select "6469"
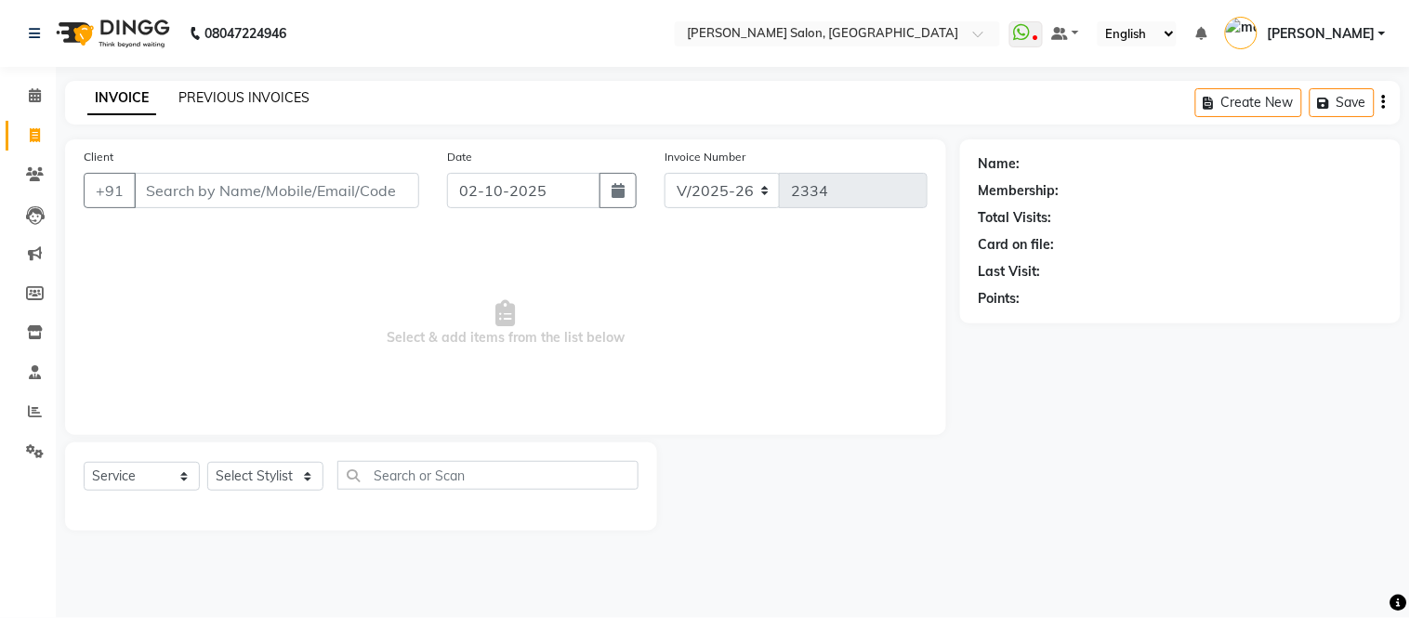
click at [226, 96] on link "PREVIOUS INVOICES" at bounding box center [243, 97] width 131 height 17
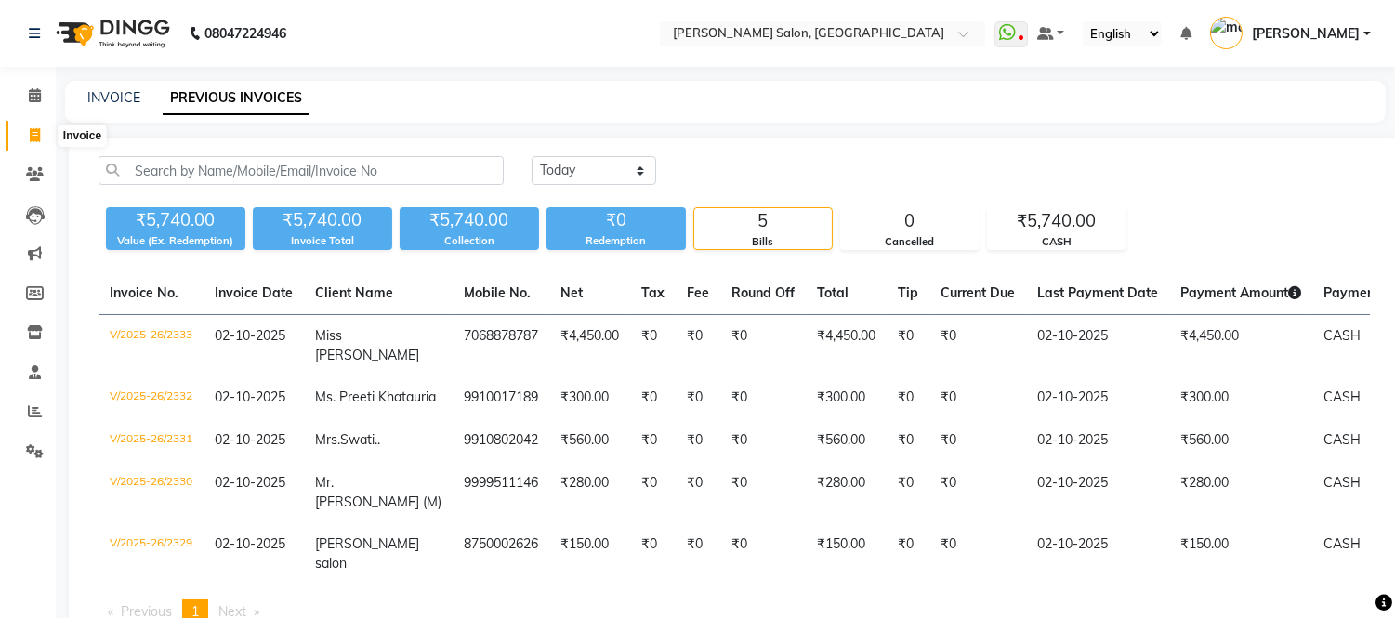
click at [33, 140] on icon at bounding box center [35, 135] width 10 height 14
select select "service"
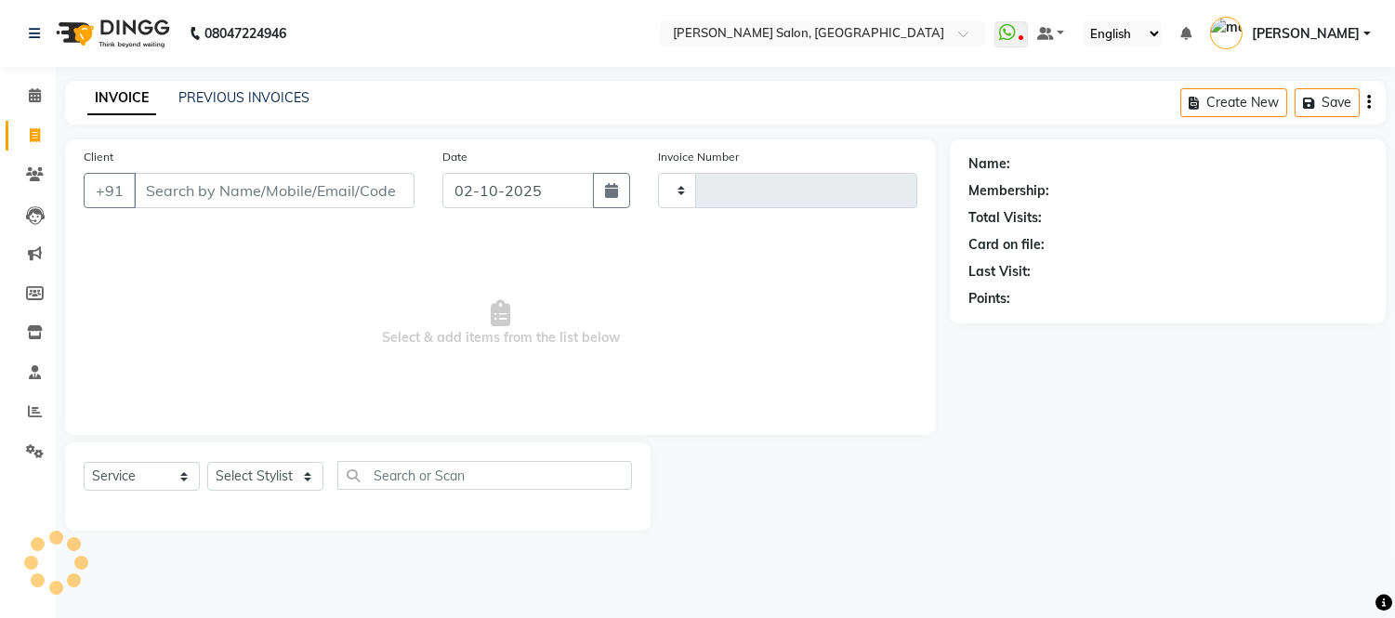
type input "2334"
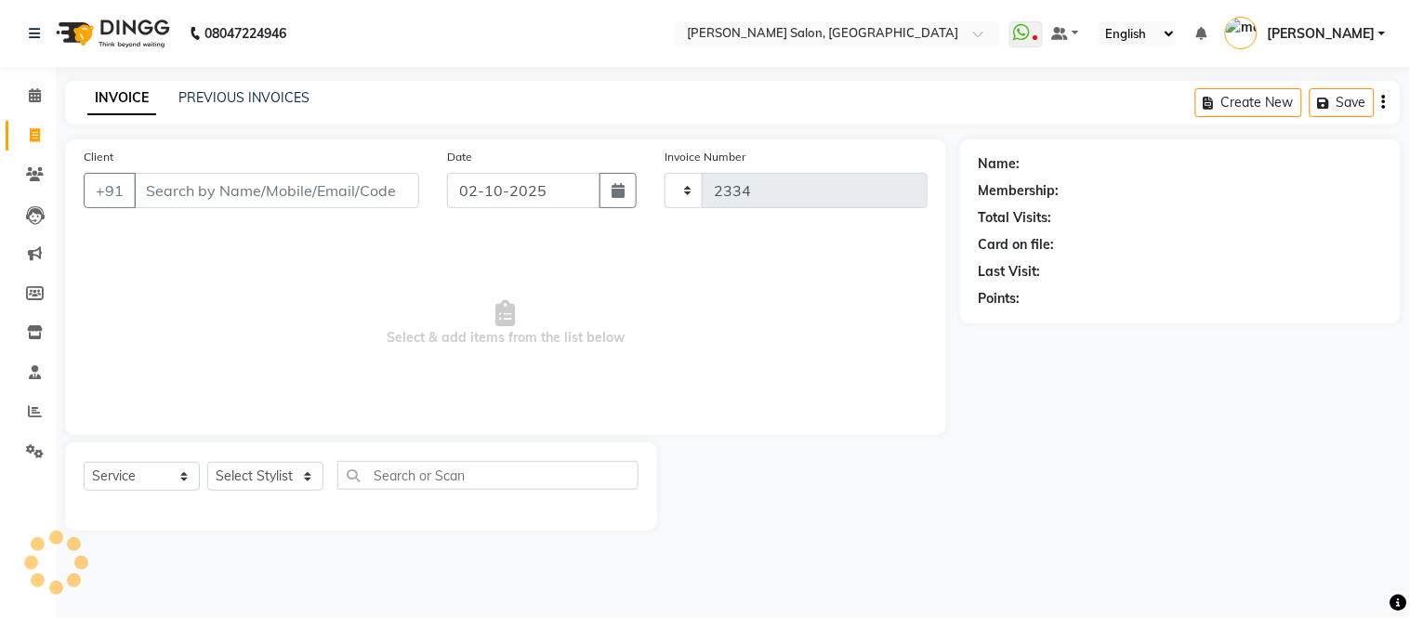
select select "6469"
click at [220, 91] on link "PREVIOUS INVOICES" at bounding box center [243, 97] width 131 height 17
